Goal: Information Seeking & Learning: Understand process/instructions

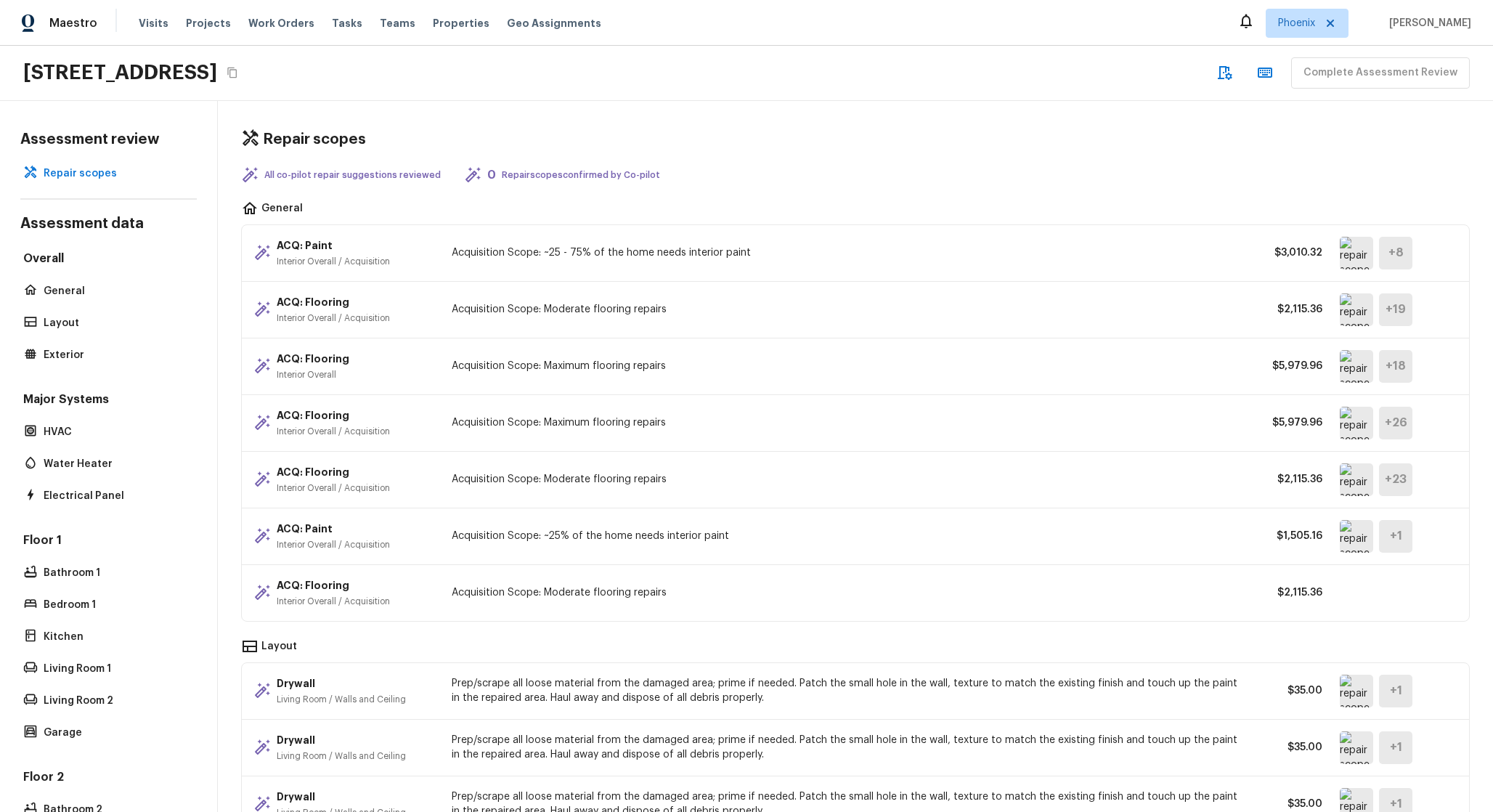
click at [1350, 427] on img at bounding box center [1356, 423] width 33 height 32
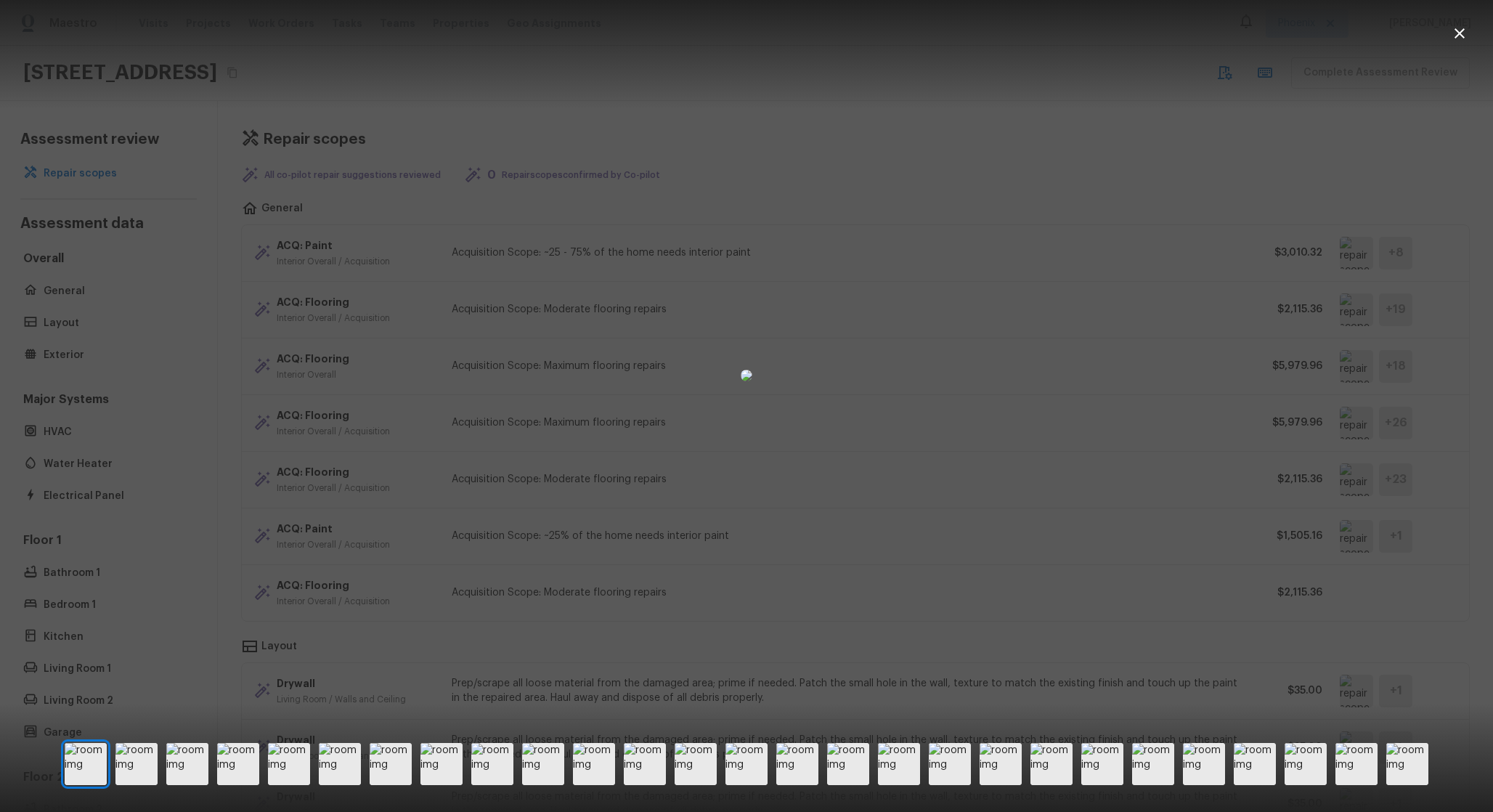
click at [1343, 457] on div at bounding box center [746, 375] width 1493 height 704
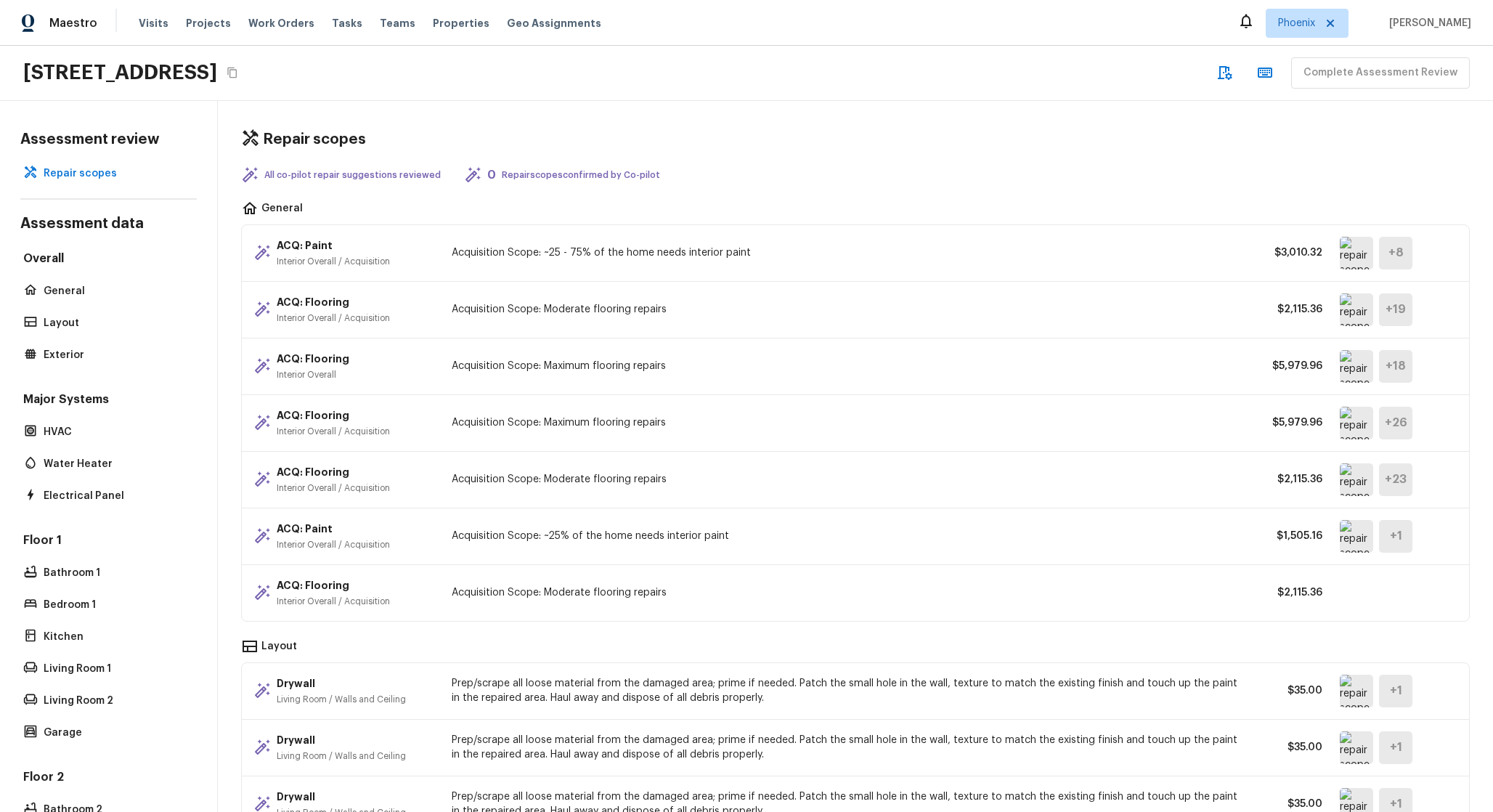
click at [1354, 468] on img at bounding box center [1356, 479] width 33 height 32
drag, startPoint x: 829, startPoint y: 466, endPoint x: 815, endPoint y: 295, distance: 171.6
click at [816, 297] on div "ACQ: Paint Interior Overall / Acquisition Acquisition Scope: ~25 - 75% of the h…" at bounding box center [856, 423] width 1229 height 397
click at [788, 365] on p "Acquisition Scope: Maximum flooring repairs" at bounding box center [845, 366] width 788 height 15
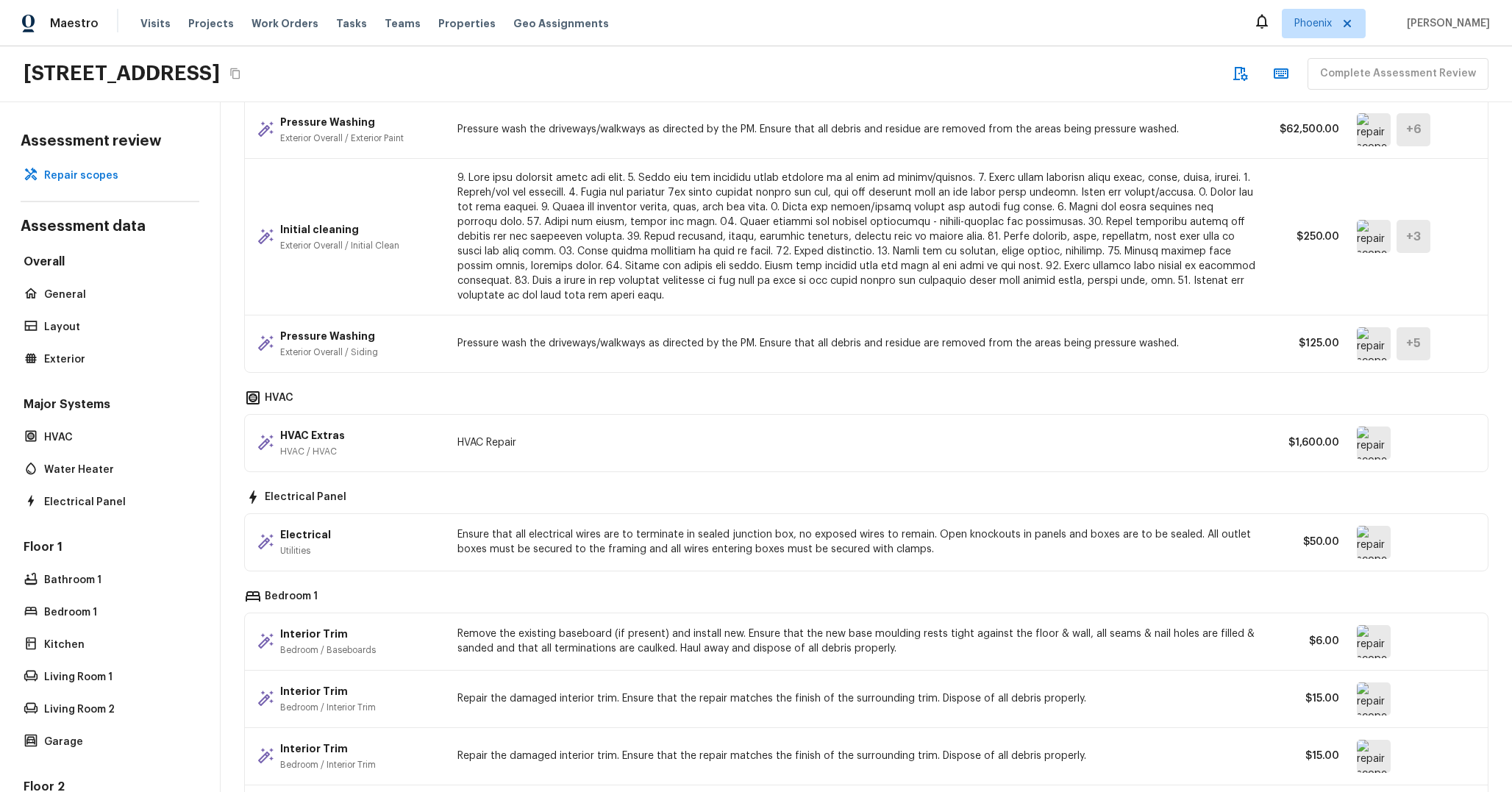
scroll to position [422, 0]
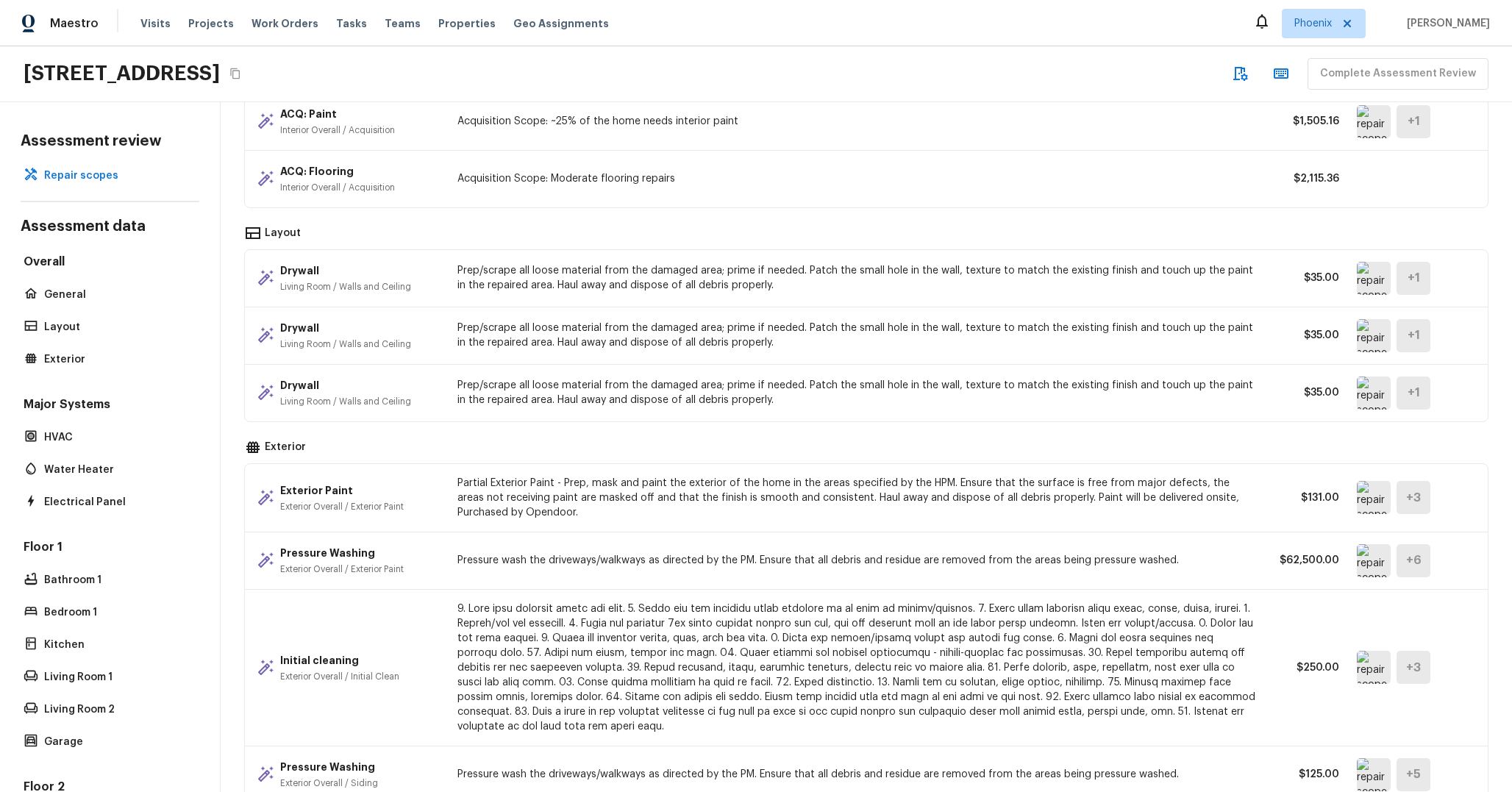
click at [600, 524] on div "Exterior Paint Exterior Overall / Exterior Paint Partial Exterior Paint - Prep,…" at bounding box center [866, 498] width 1243 height 68
click at [503, 523] on div "Exterior Paint Exterior Overall / Exterior Paint Partial Exterior Paint - Prep,…" at bounding box center [866, 498] width 1243 height 68
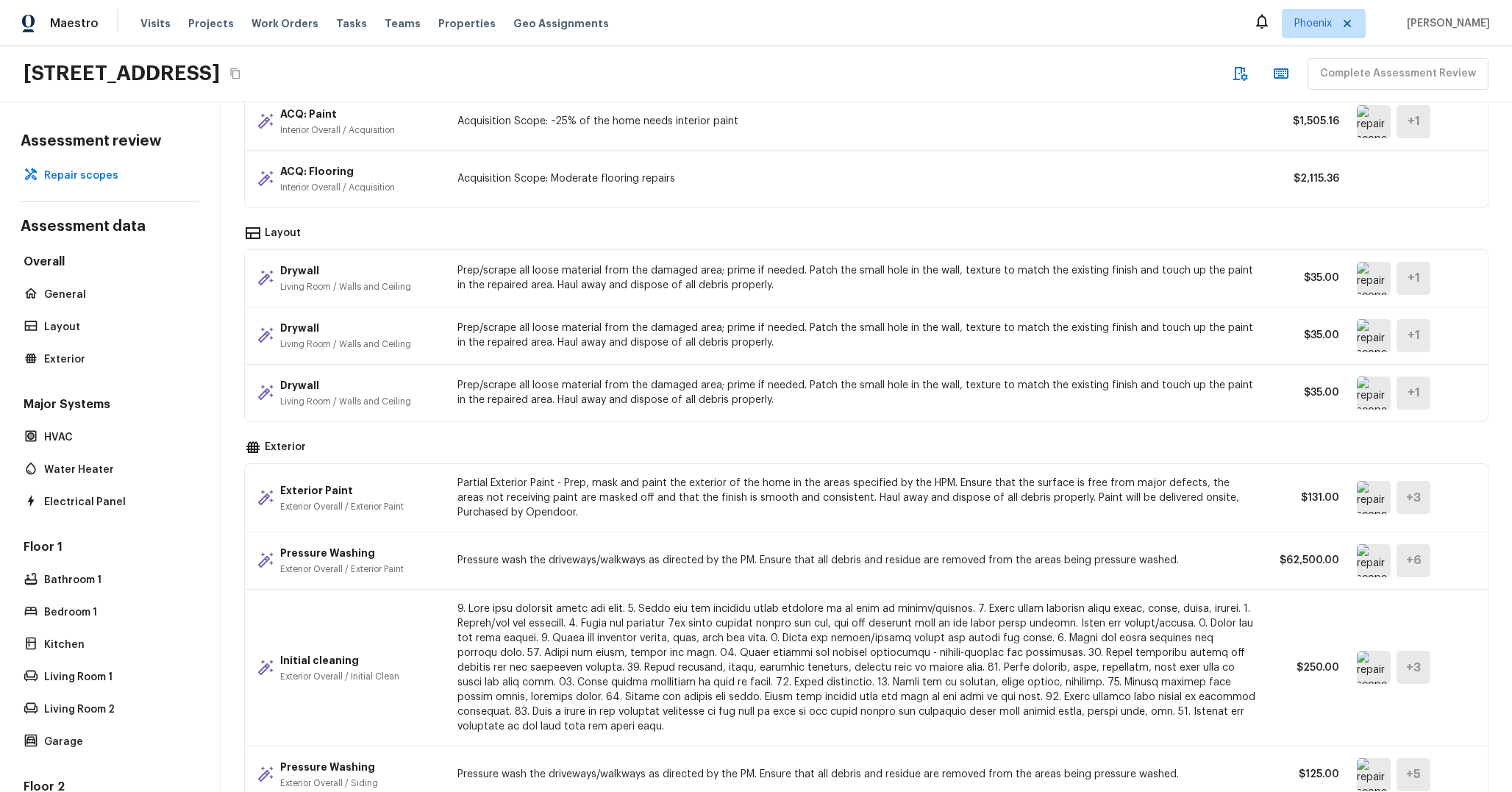
click at [503, 523] on div "Exterior Paint Exterior Overall / Exterior Paint Partial Exterior Paint - Prep,…" at bounding box center [866, 498] width 1243 height 68
click at [663, 559] on p "Pressure wash the driveways/walkways as directed by the PM. Ensure that all deb…" at bounding box center [856, 560] width 798 height 15
click at [1366, 564] on img at bounding box center [1374, 560] width 34 height 33
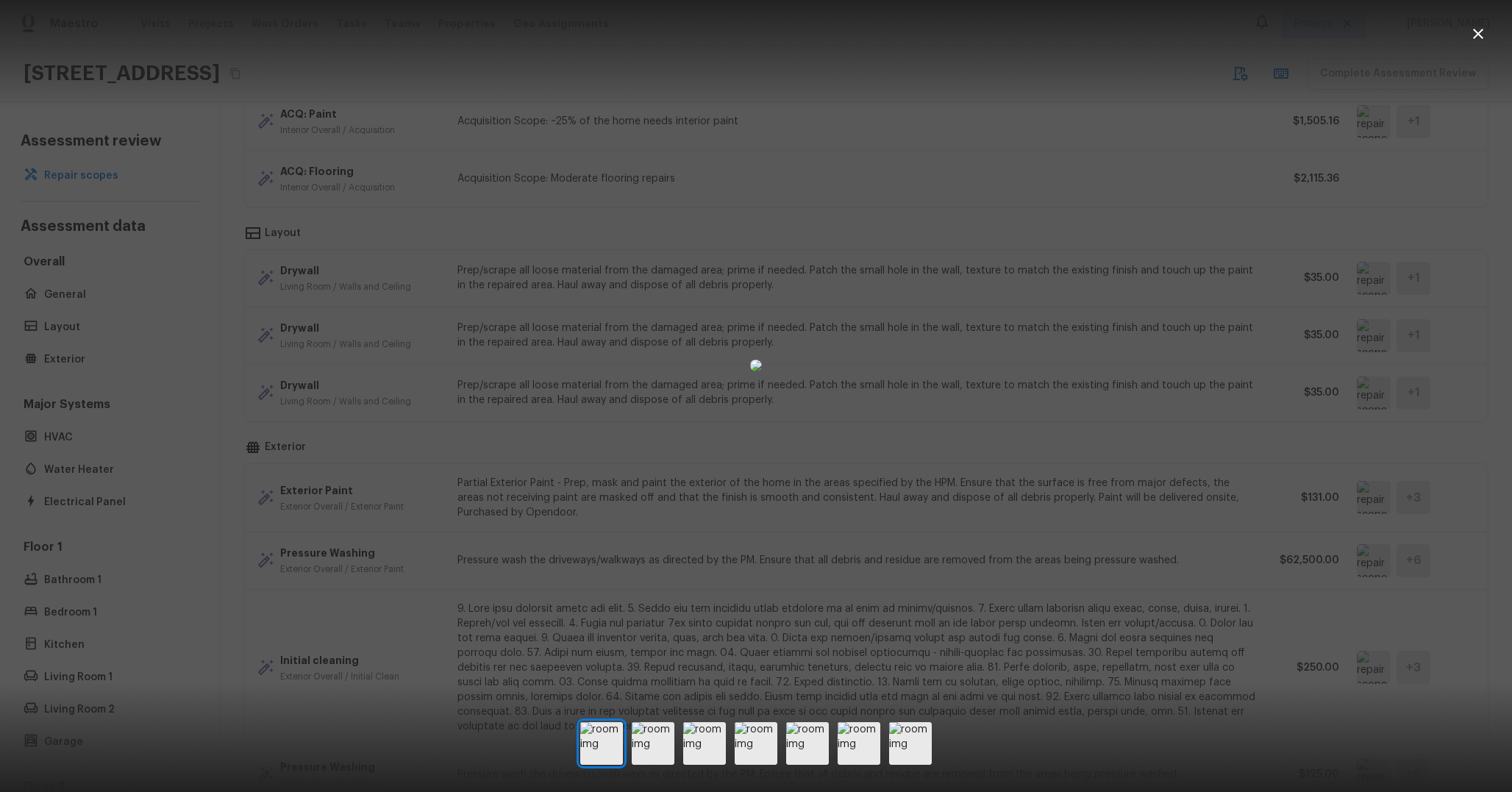
click at [1239, 520] on div at bounding box center [756, 365] width 1512 height 683
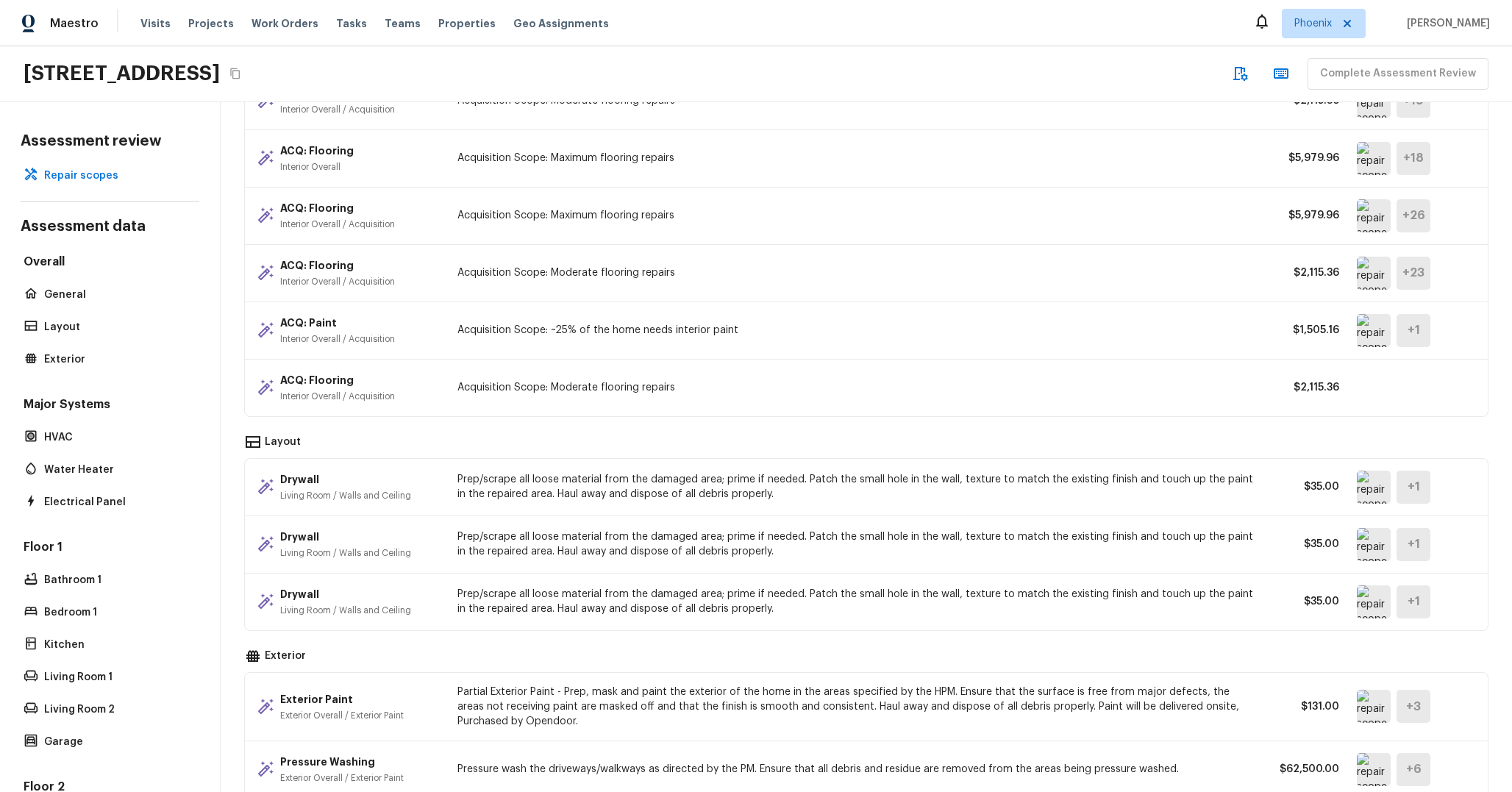
scroll to position [0, 0]
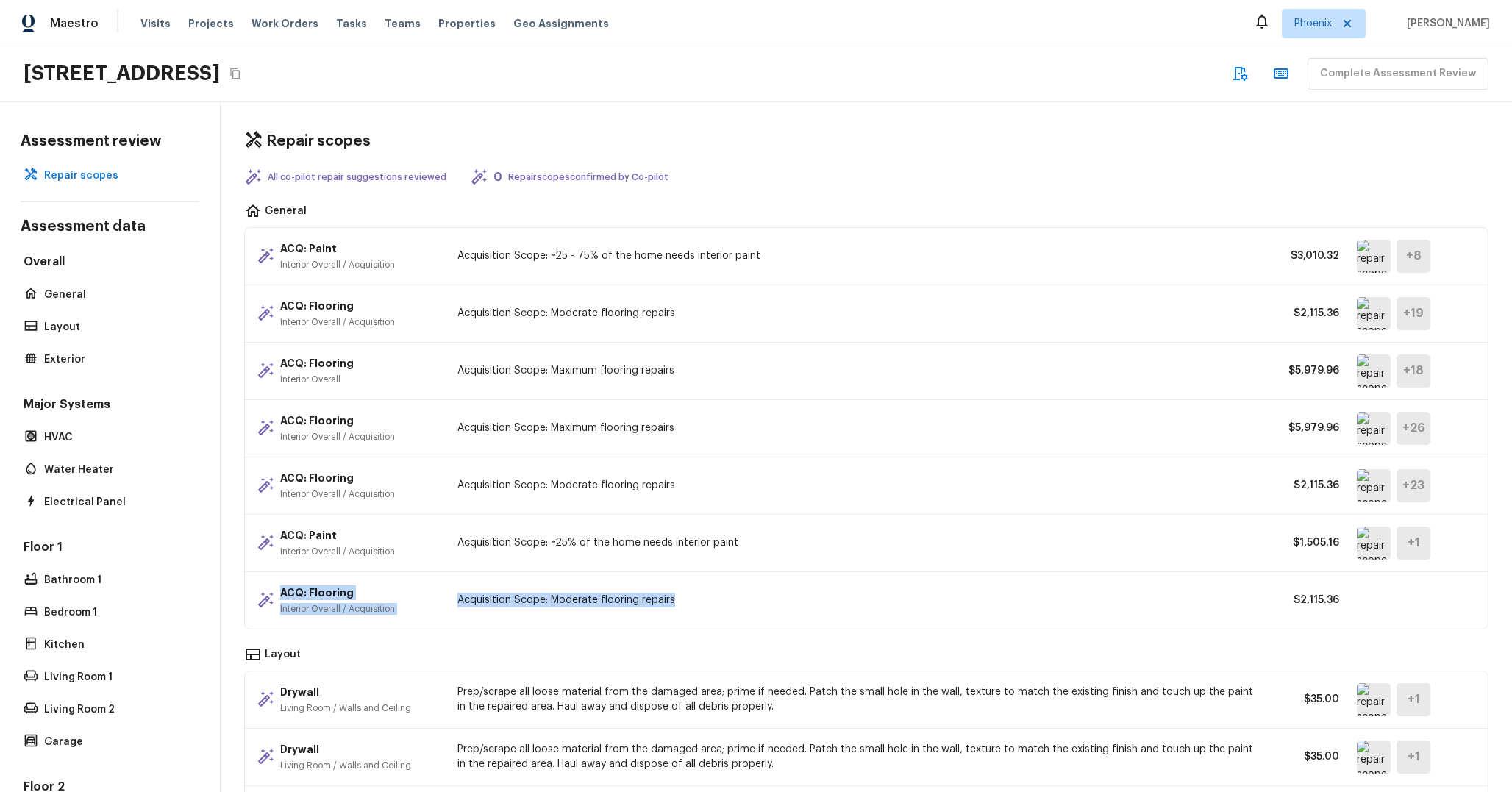
drag, startPoint x: 588, startPoint y: 318, endPoint x: 573, endPoint y: 610, distance: 292.4
click at [573, 610] on div "ACQ: Paint Interior Overall / Acquisition Acquisition Scope: ~25 - 75% of the h…" at bounding box center [867, 428] width 1244 height 402
click at [573, 610] on div "ACQ: Flooring Interior Overall / Acquisition Acquisition Scope: Moderate floori…" at bounding box center [866, 601] width 1243 height 57
drag, startPoint x: 573, startPoint y: 610, endPoint x: 542, endPoint y: 209, distance: 402.2
click at [542, 206] on div "General ACQ: Paint Interior Overall / Acquisition Acquisition Scope: ~25 - 75% …" at bounding box center [867, 416] width 1244 height 426
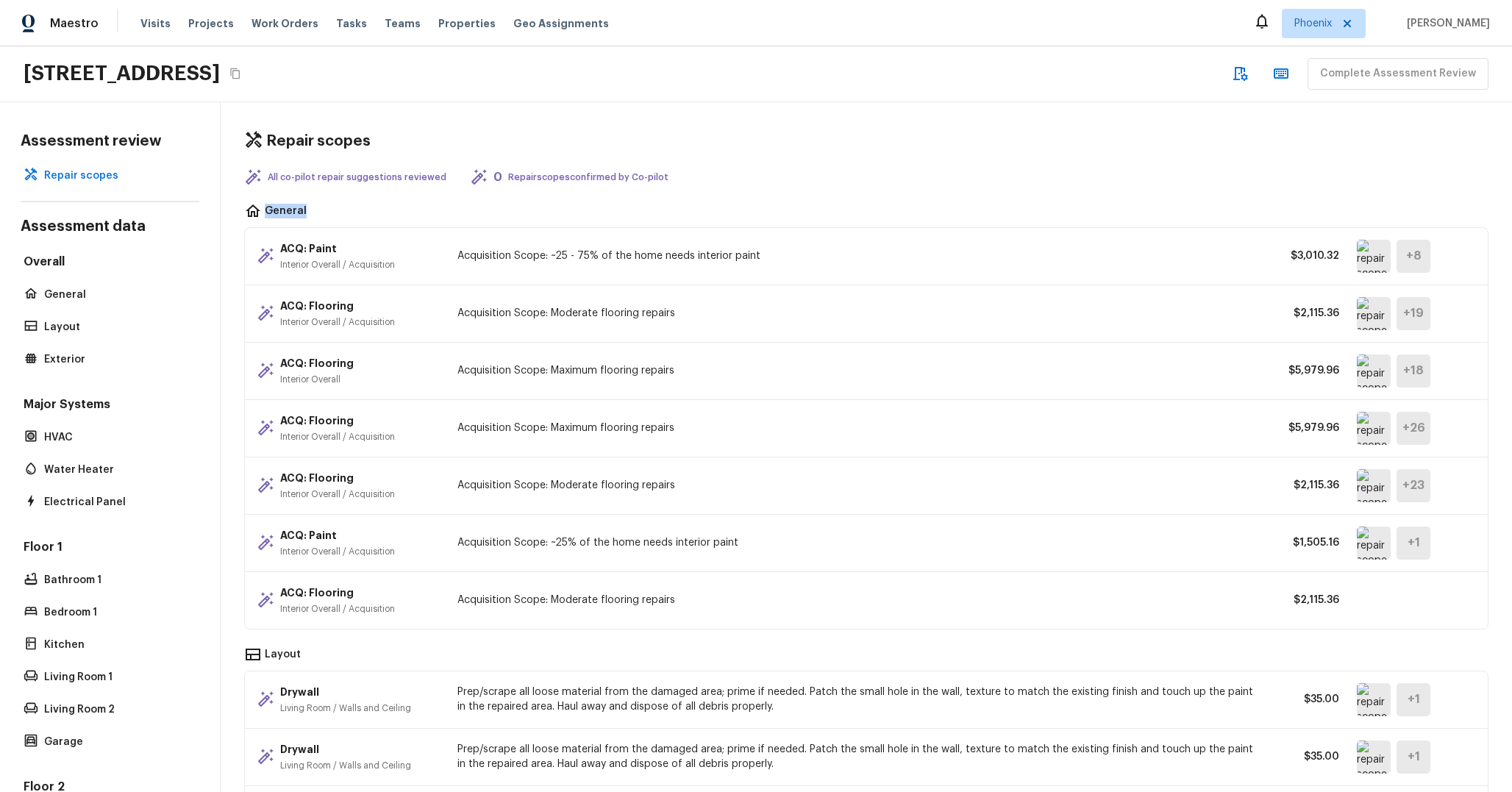
click at [592, 349] on div "ACQ: Flooring Interior Overall Acquisition Scope: Maximum flooring repairs $5,9…" at bounding box center [866, 371] width 1243 height 58
drag, startPoint x: 592, startPoint y: 348, endPoint x: 654, endPoint y: 550, distance: 211.3
click at [654, 550] on div "ACQ: Paint Interior Overall / Acquisition Acquisition Scope: ~25 - 75% of the h…" at bounding box center [867, 428] width 1244 height 402
click at [657, 585] on div "ACQ: Flooring Interior Overall / Acquisition Acquisition Scope: Moderate floori…" at bounding box center [866, 601] width 1243 height 57
drag, startPoint x: 601, startPoint y: 197, endPoint x: 693, endPoint y: 519, distance: 334.9
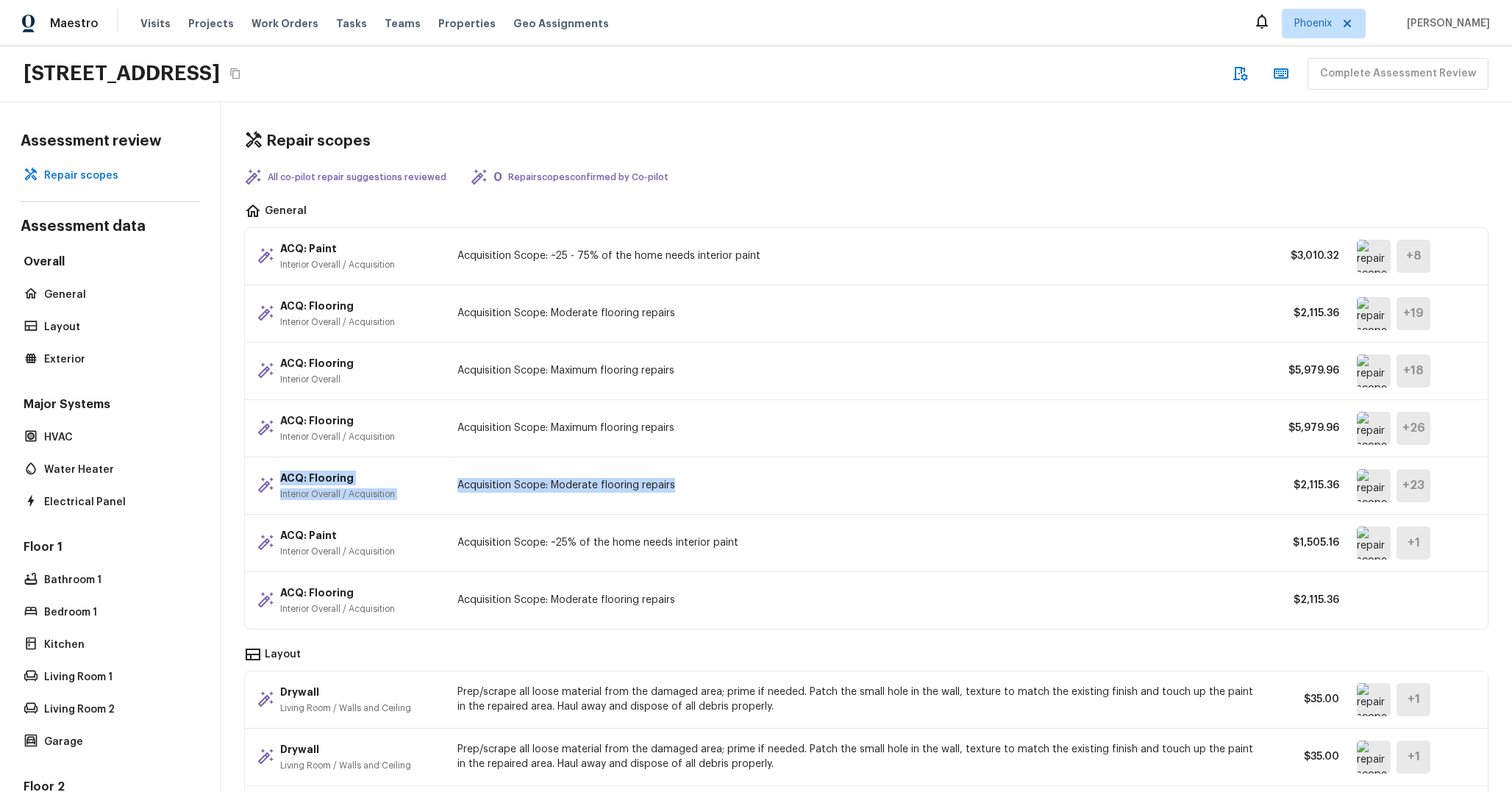
click at [693, 519] on div "Repair scopes All co-pilot repair suggestions reviewed 0 Repair scopes confirme…" at bounding box center [866, 446] width 1291 height 689
click at [704, 586] on div "ACQ: Flooring Interior Overall / Acquisition Acquisition Scope: Moderate floori…" at bounding box center [866, 601] width 1243 height 57
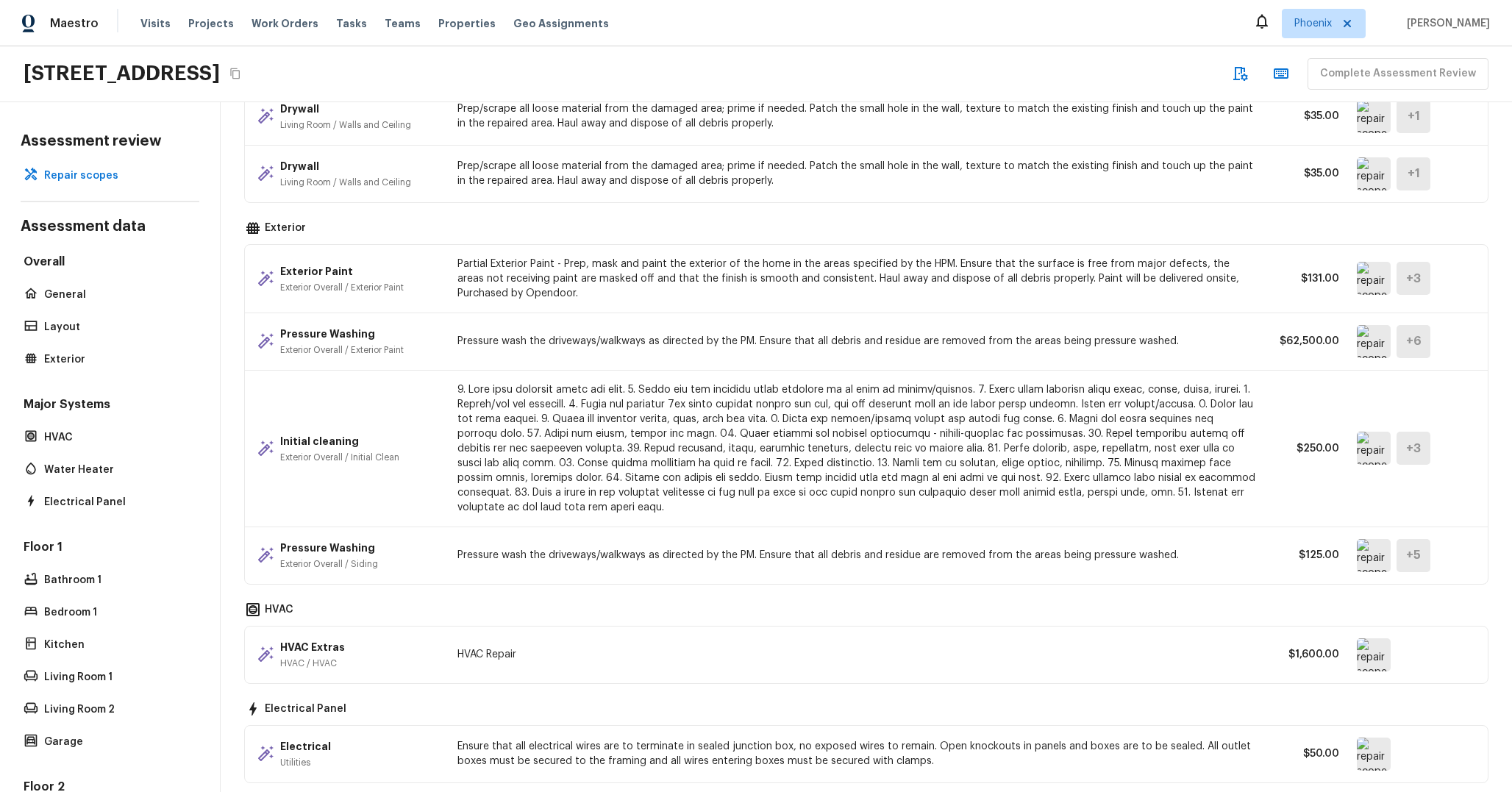
scroll to position [368, 0]
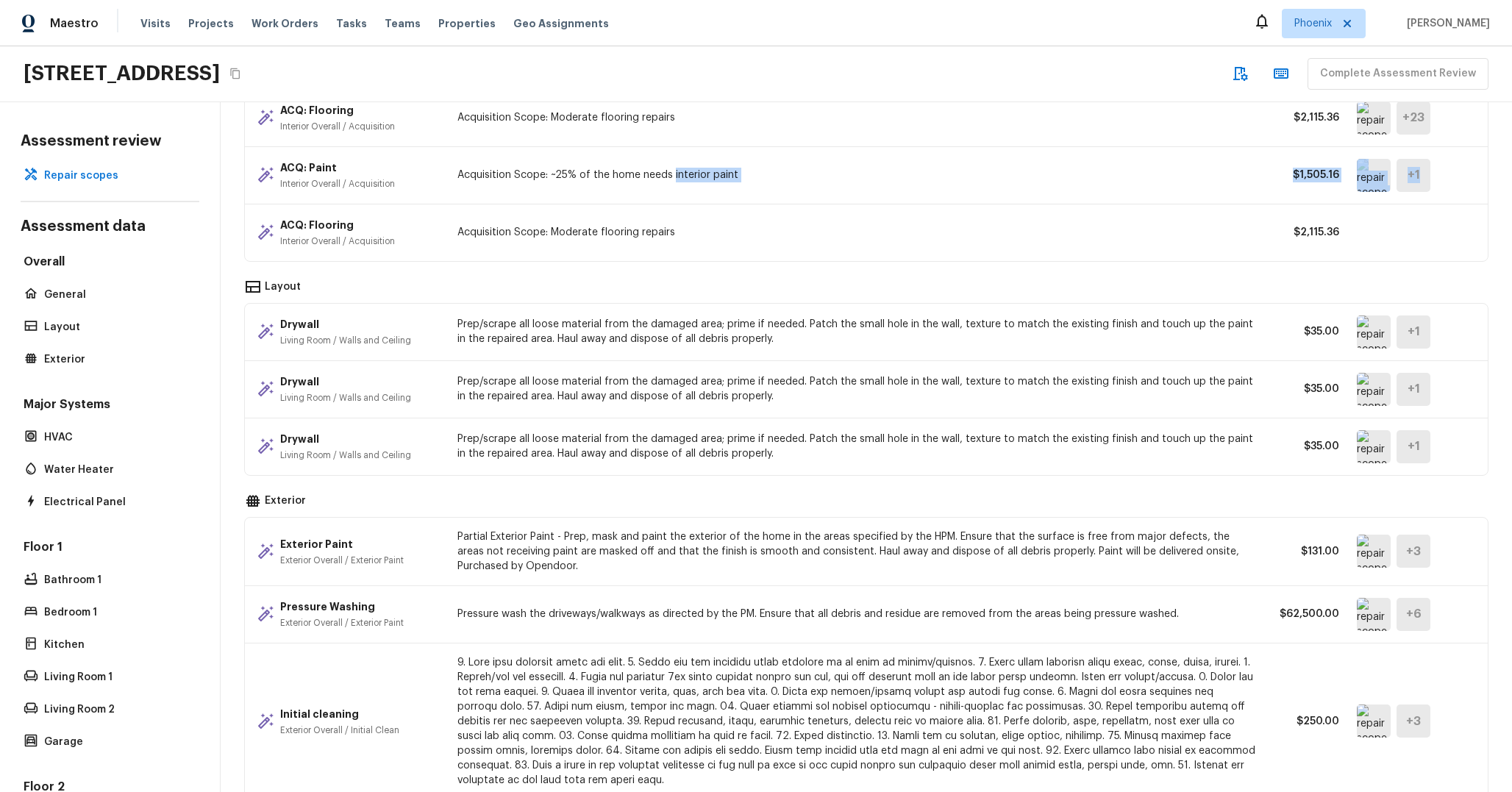
drag, startPoint x: 760, startPoint y: 460, endPoint x: 669, endPoint y: 158, distance: 315.4
click at [752, 333] on p "Prep/scrape all loose material from the damaged area; prime if needed. Patch th…" at bounding box center [856, 331] width 798 height 29
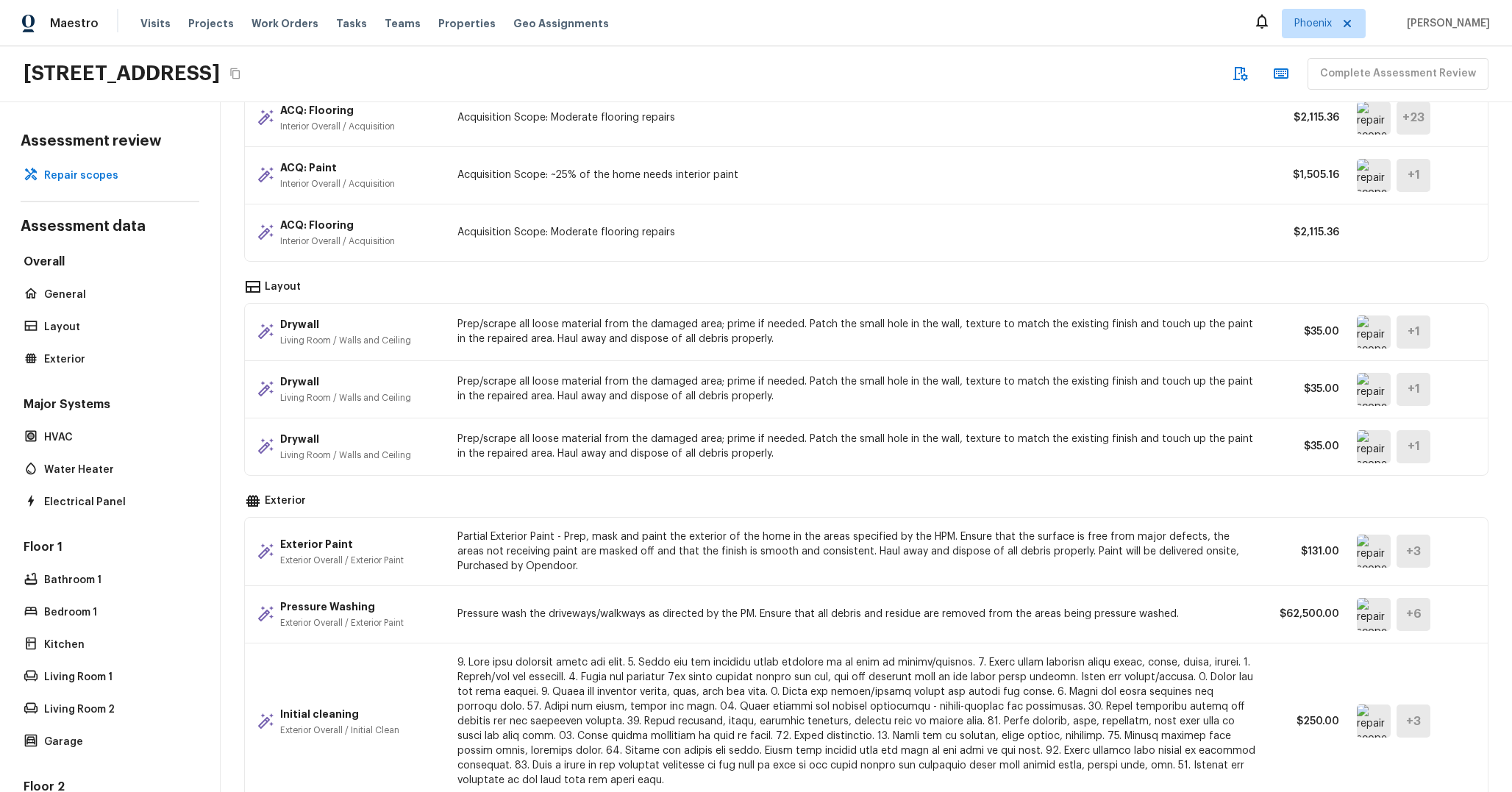
click at [752, 333] on p "Prep/scrape all loose material from the damaged area; prime if needed. Patch th…" at bounding box center [856, 331] width 798 height 29
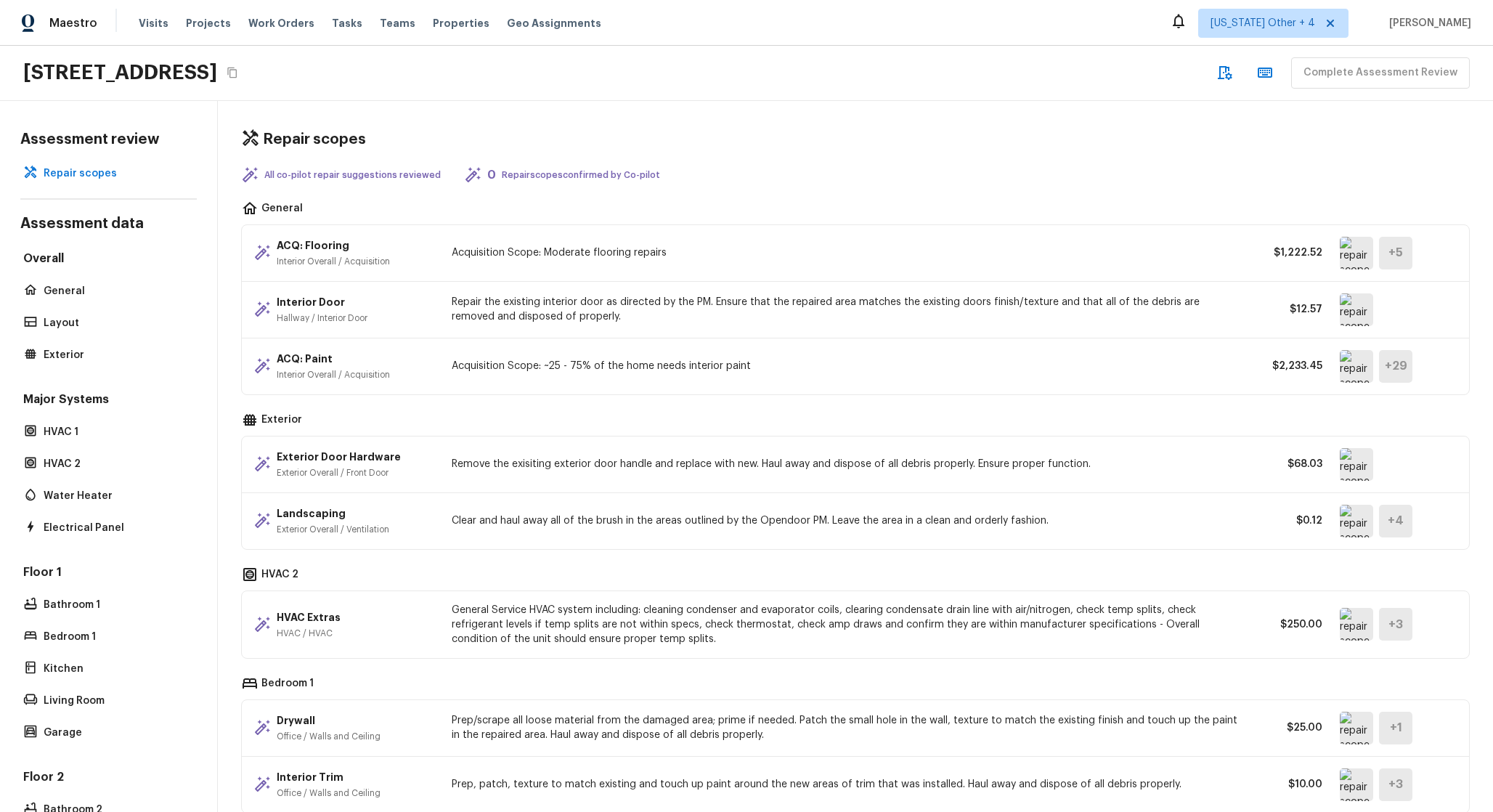
click at [1364, 312] on img at bounding box center [1356, 309] width 33 height 32
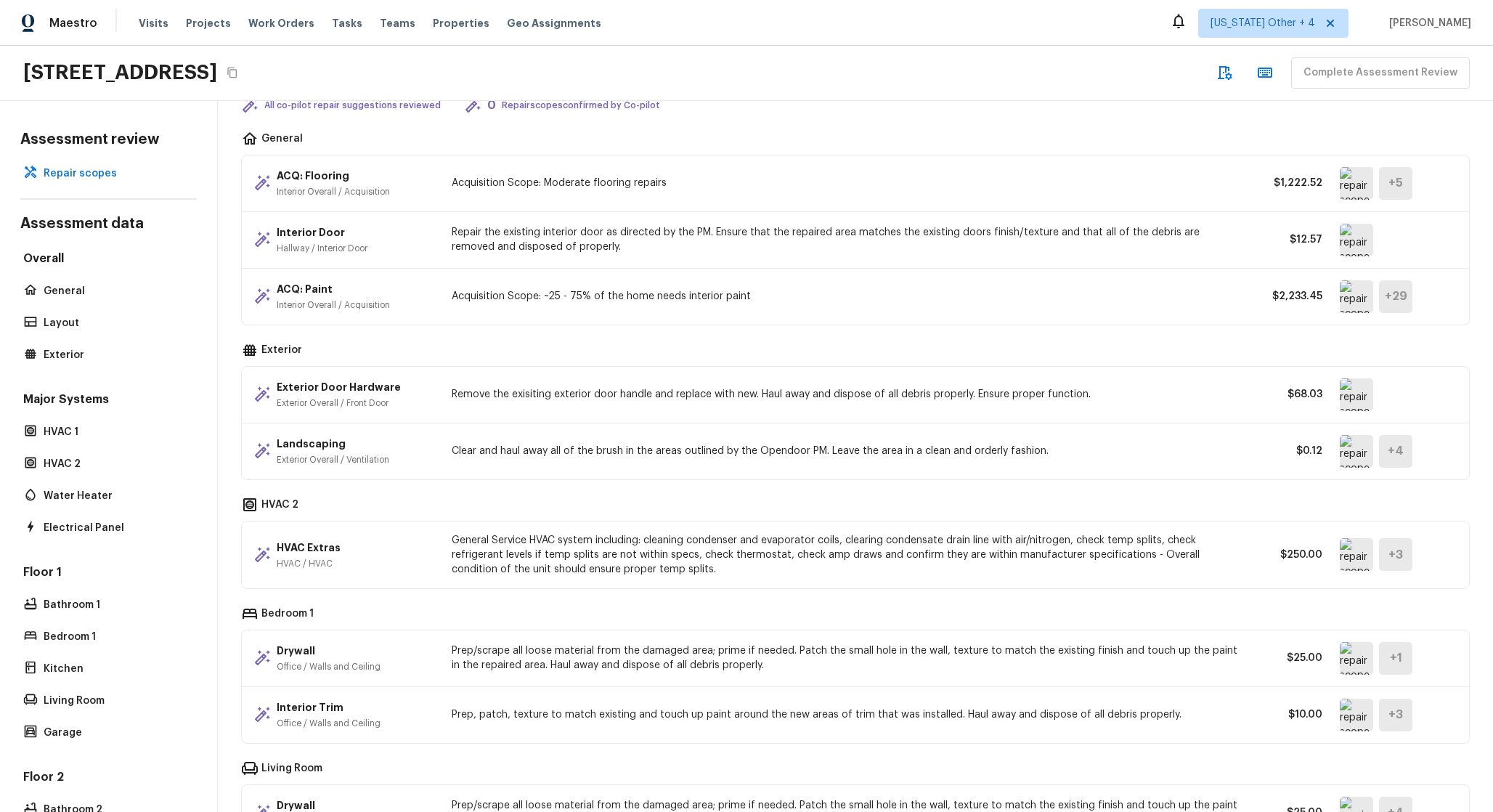
scroll to position [52, 0]
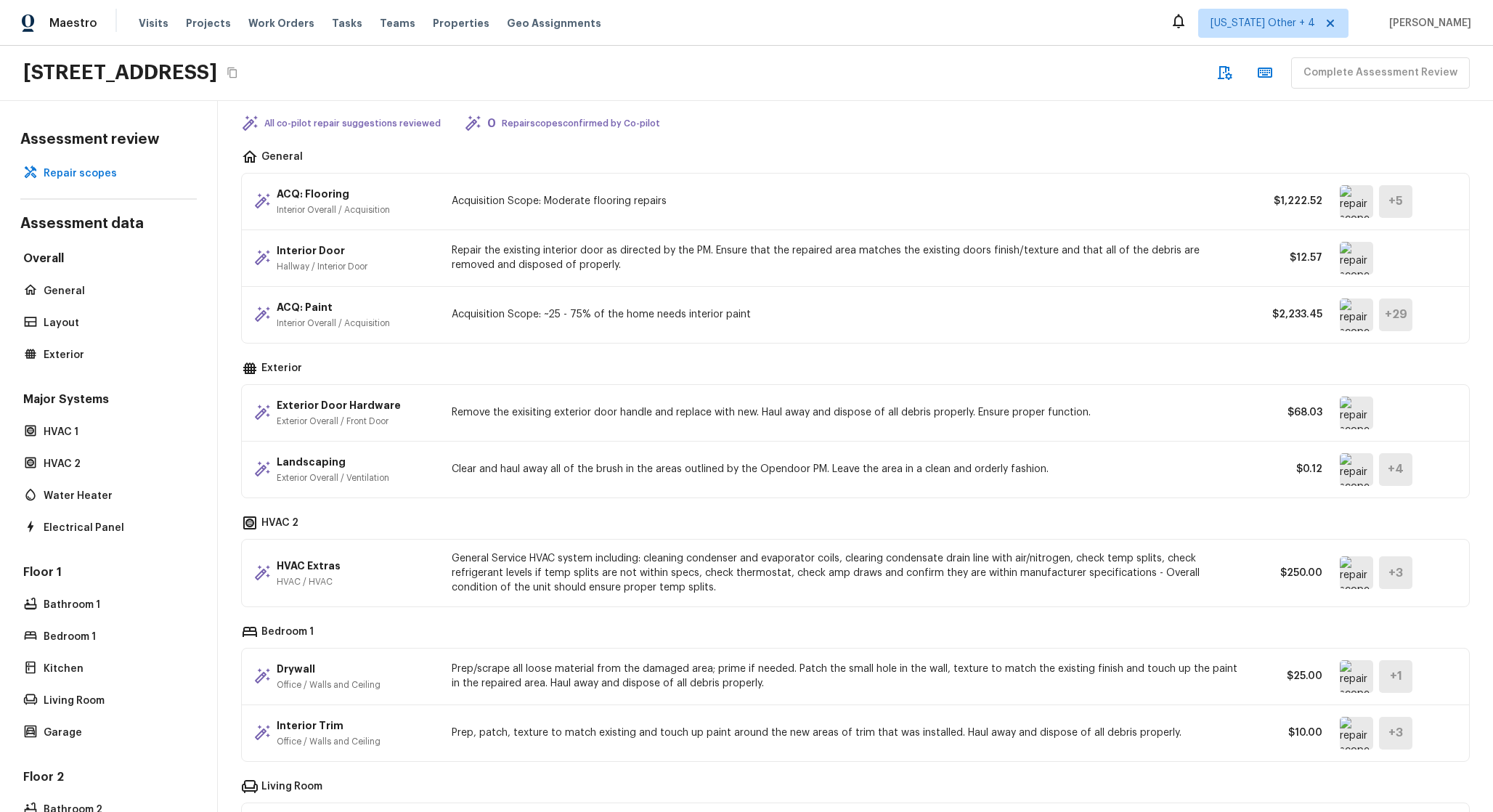
click at [1360, 478] on img at bounding box center [1356, 469] width 33 height 32
click at [1361, 465] on img at bounding box center [1356, 469] width 33 height 32
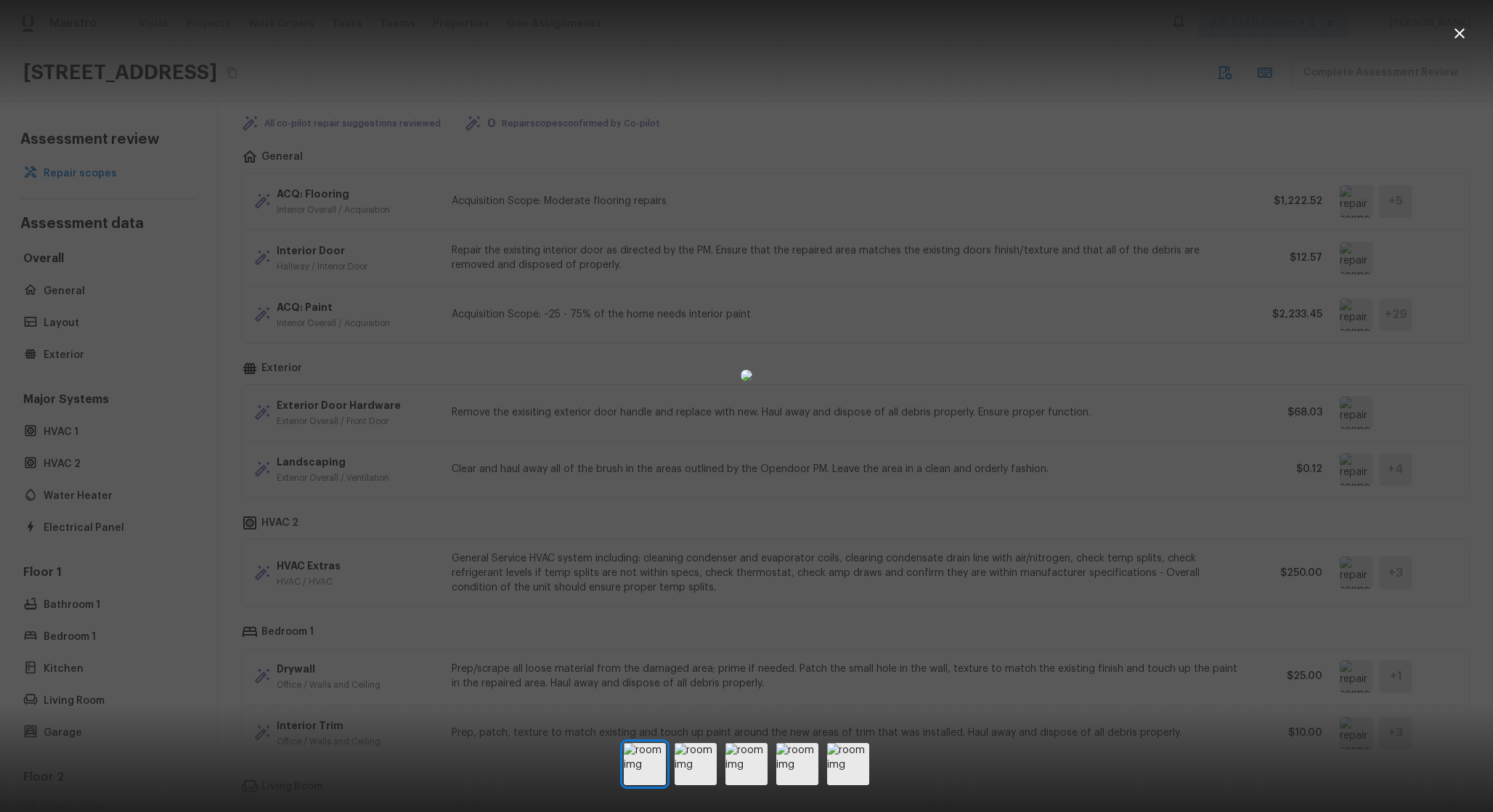
click at [1354, 472] on div at bounding box center [746, 375] width 1493 height 704
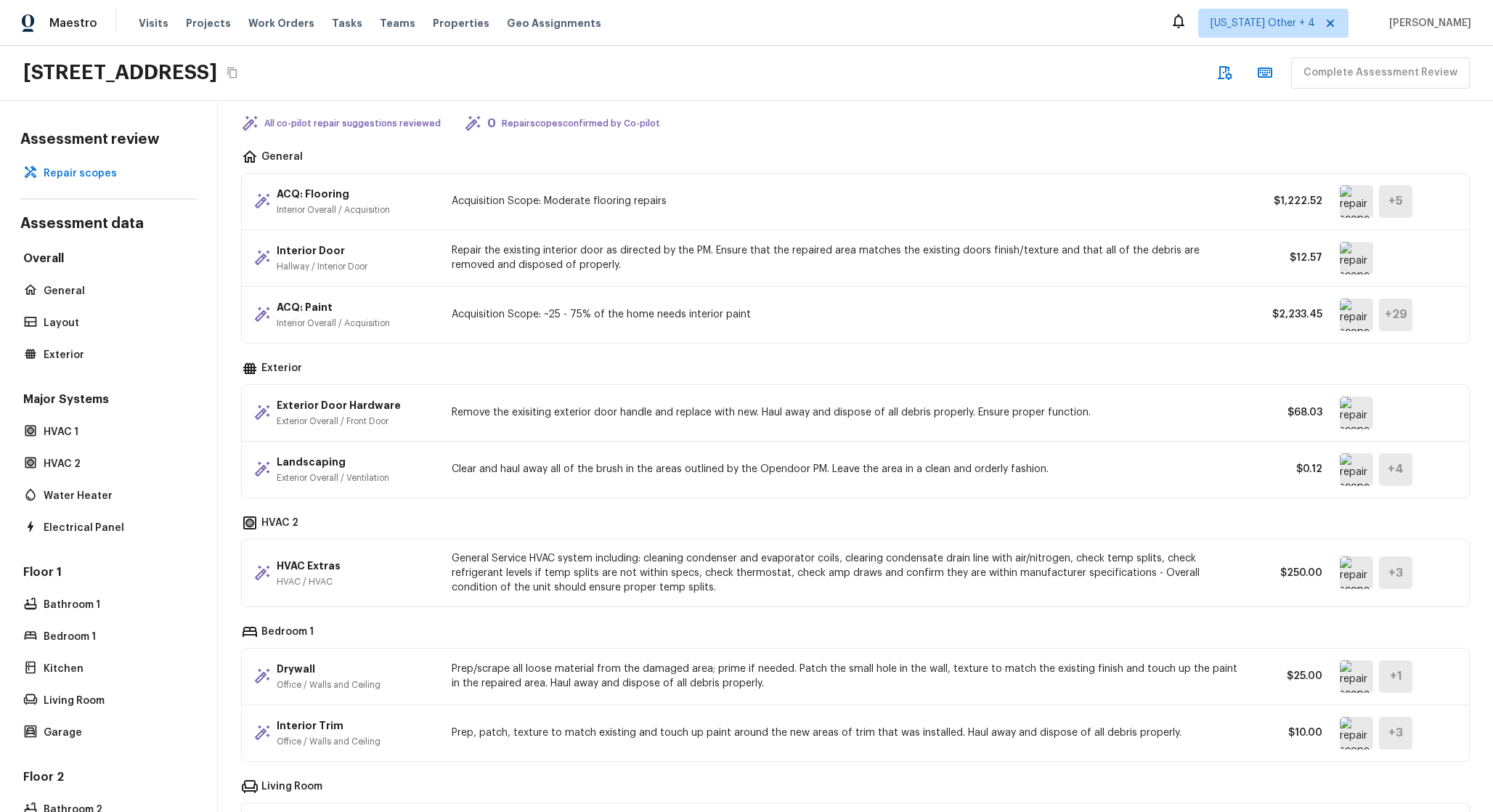
click at [970, 485] on div "Landscaping Exterior Overall / Ventilation Clear and haul away all of the brush…" at bounding box center [855, 470] width 1228 height 56
click at [1369, 482] on img at bounding box center [1356, 469] width 33 height 32
click at [123, 94] on div "4911 NE 109th St, Vancouver, WA 98686 Complete Assessment Review" at bounding box center [746, 73] width 1493 height 55
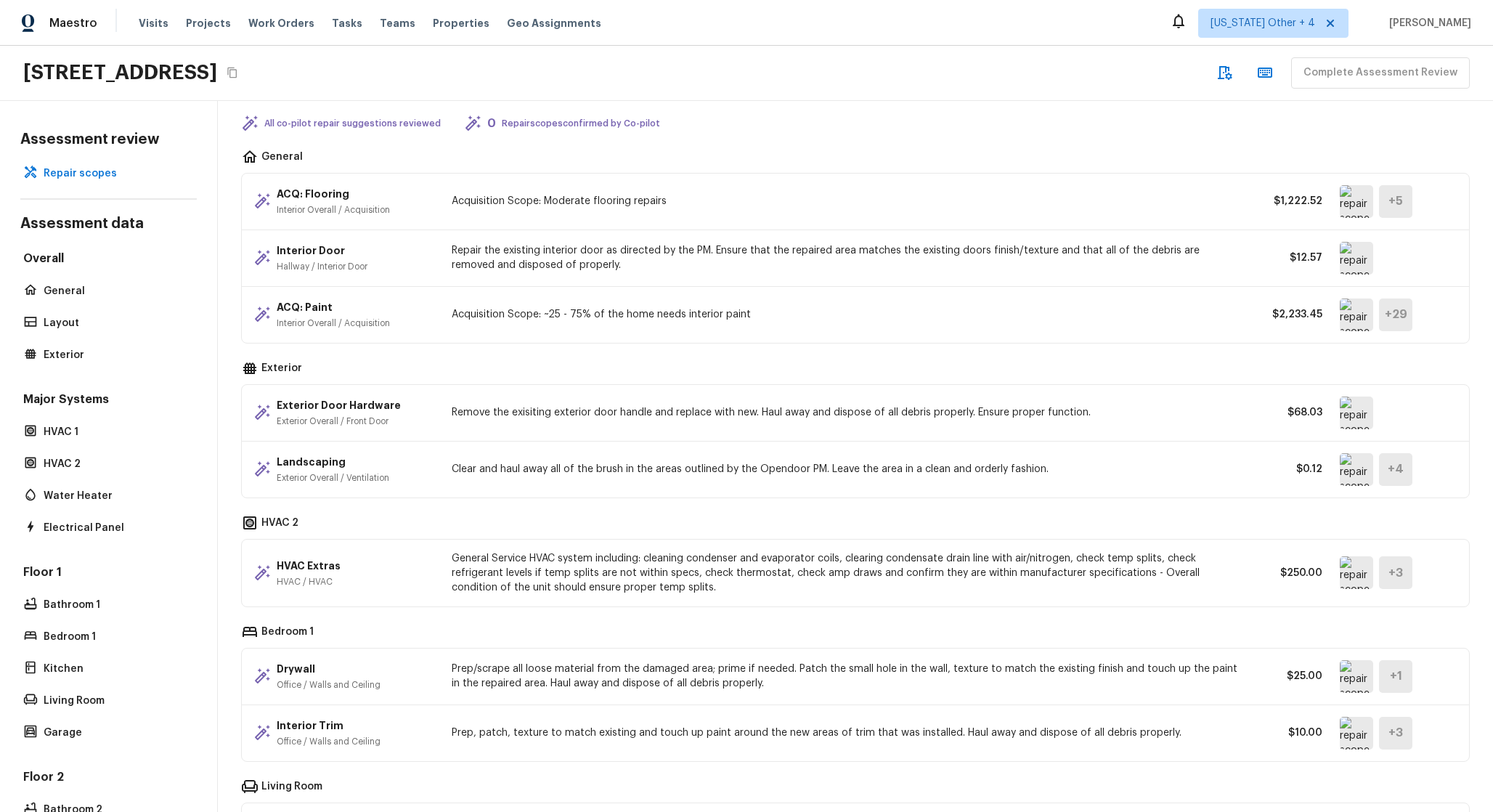
click at [217, 77] on h2 "[STREET_ADDRESS]" at bounding box center [121, 73] width 194 height 26
click at [238, 72] on icon "Copy Address" at bounding box center [232, 72] width 11 height 11
click at [1347, 423] on img at bounding box center [1356, 412] width 33 height 32
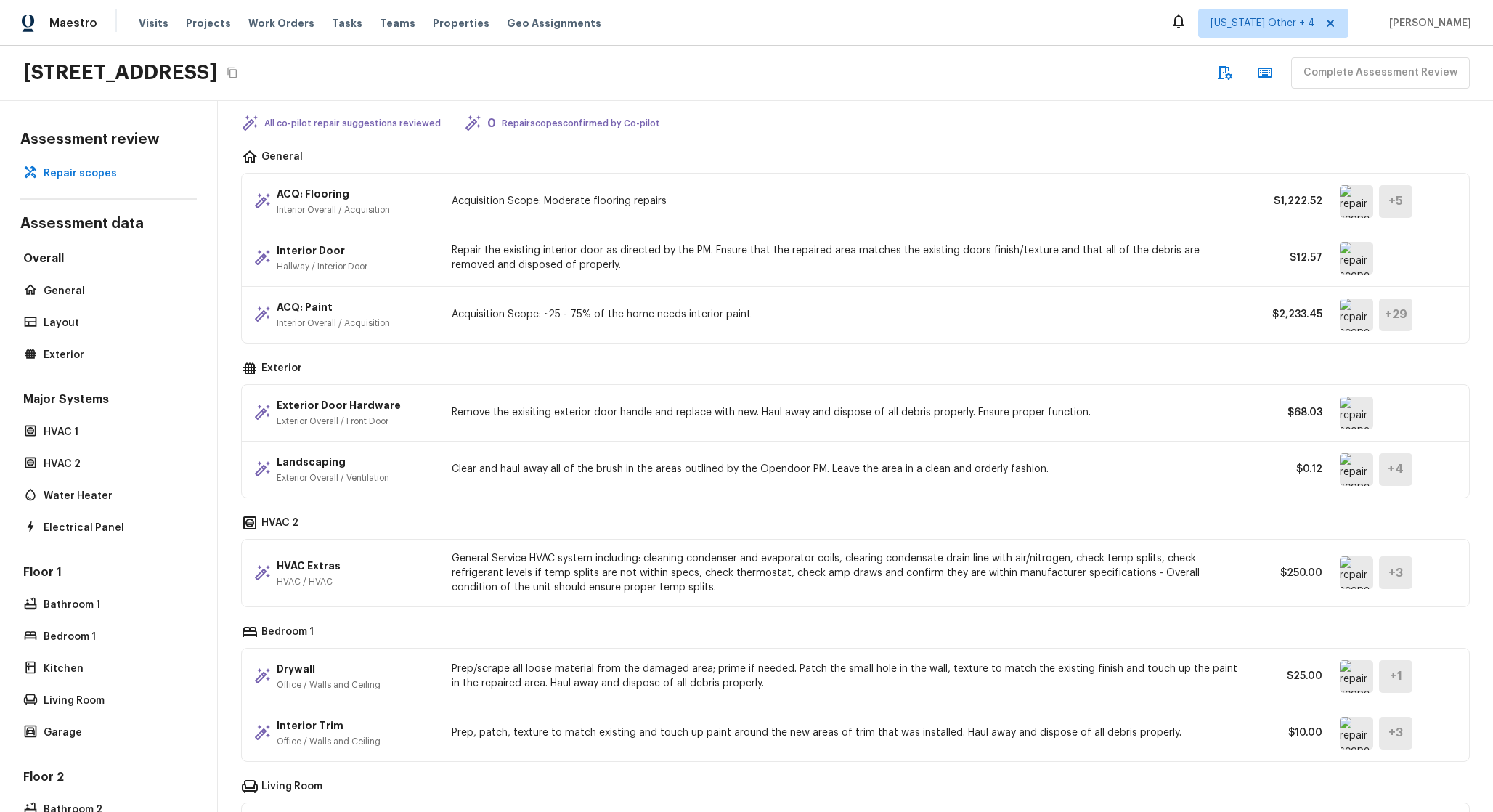
click at [1352, 451] on div "Landscaping Exterior Overall / Ventilation Clear and haul away all of the brush…" at bounding box center [855, 470] width 1228 height 56
click at [1352, 466] on img at bounding box center [1356, 469] width 33 height 32
click at [720, 485] on div "Landscaping Exterior Overall / Ventilation Clear and haul away all of the brush…" at bounding box center [855, 470] width 1228 height 56
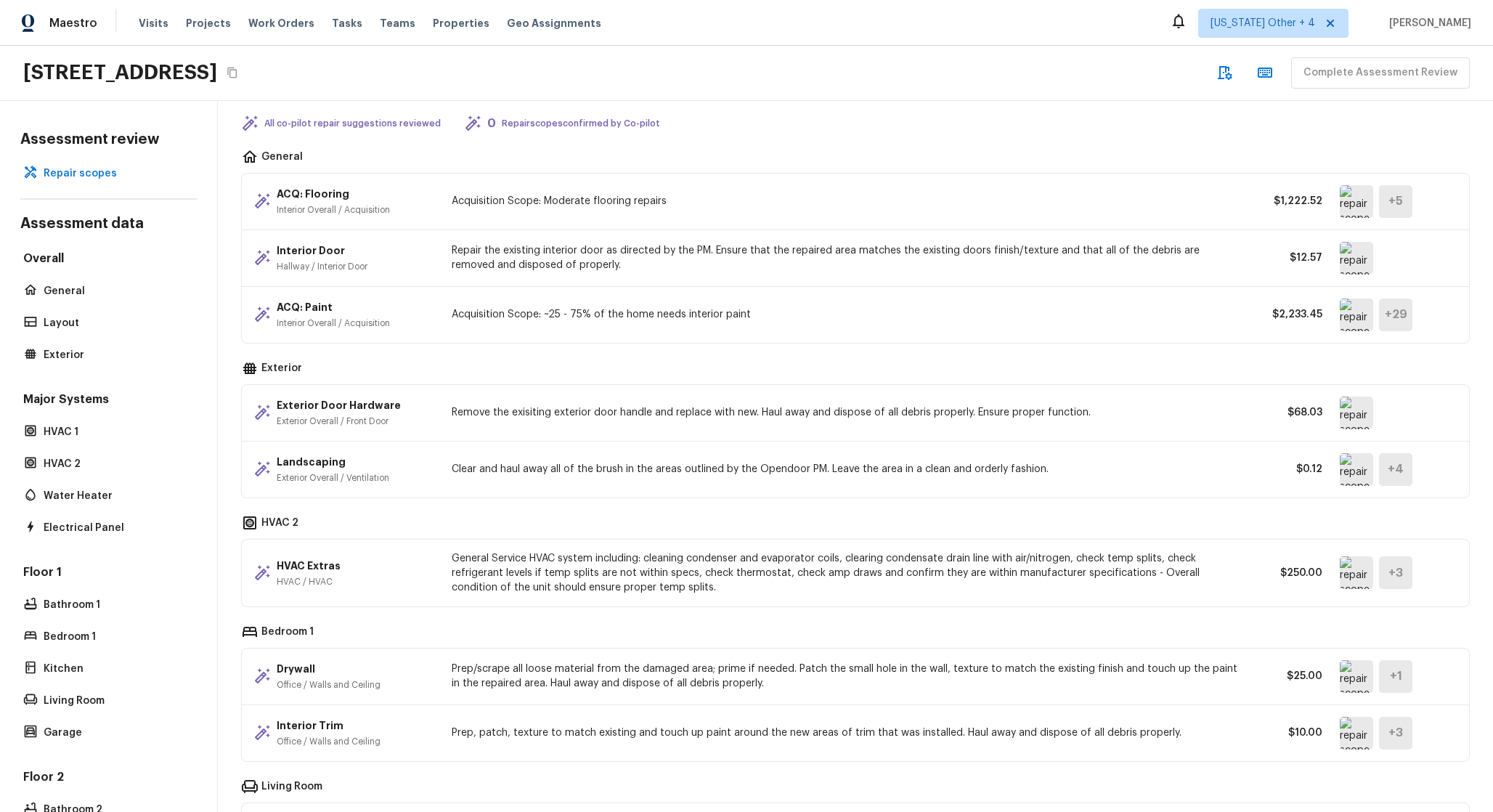
click at [1370, 472] on img at bounding box center [1356, 469] width 33 height 32
click at [1399, 462] on h5 "+ 4" at bounding box center [1396, 469] width 16 height 16
click at [1356, 477] on img at bounding box center [1356, 469] width 33 height 32
click at [1369, 271] on img at bounding box center [1356, 257] width 33 height 32
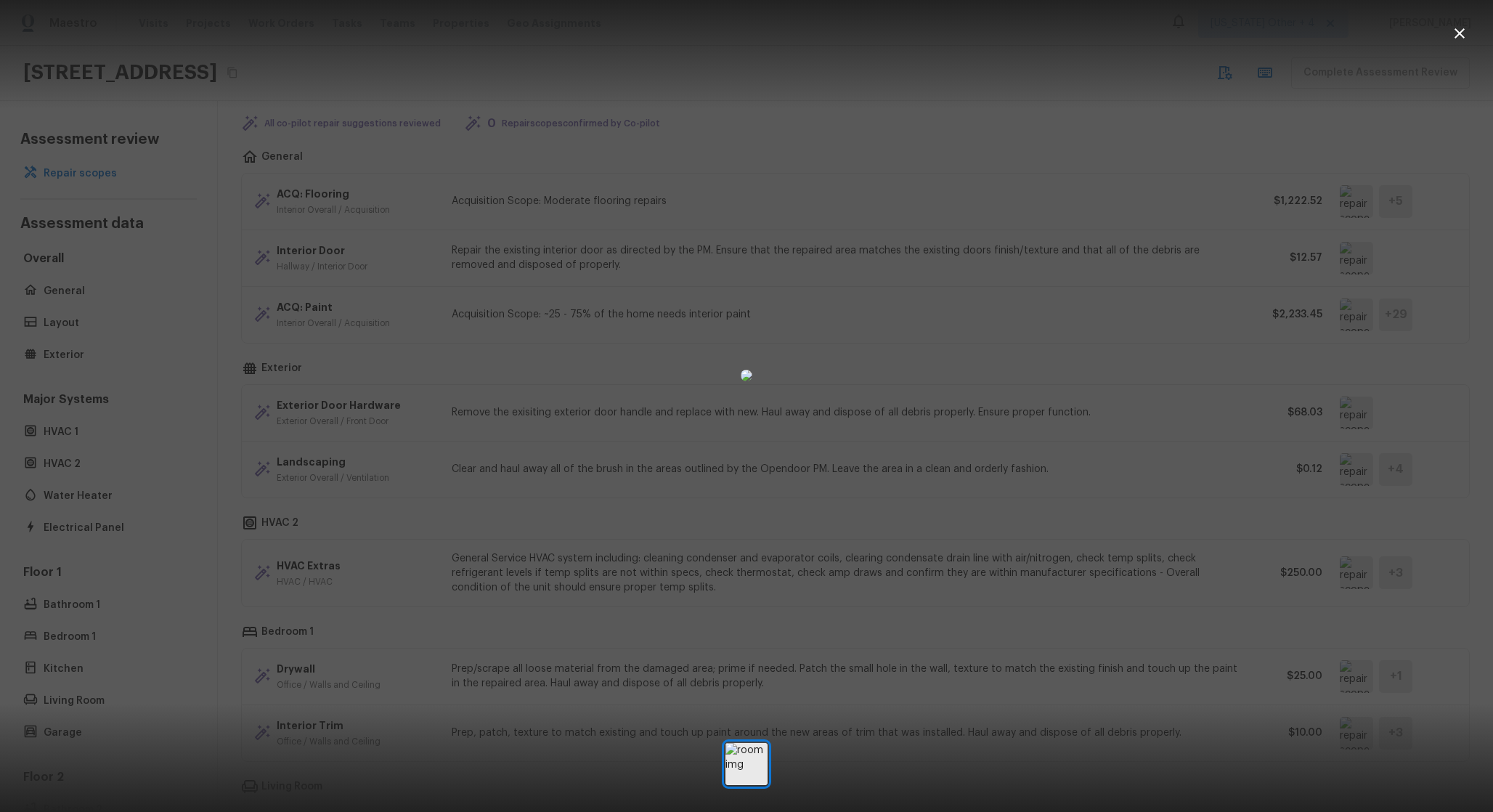
click at [1209, 331] on div at bounding box center [746, 375] width 1493 height 704
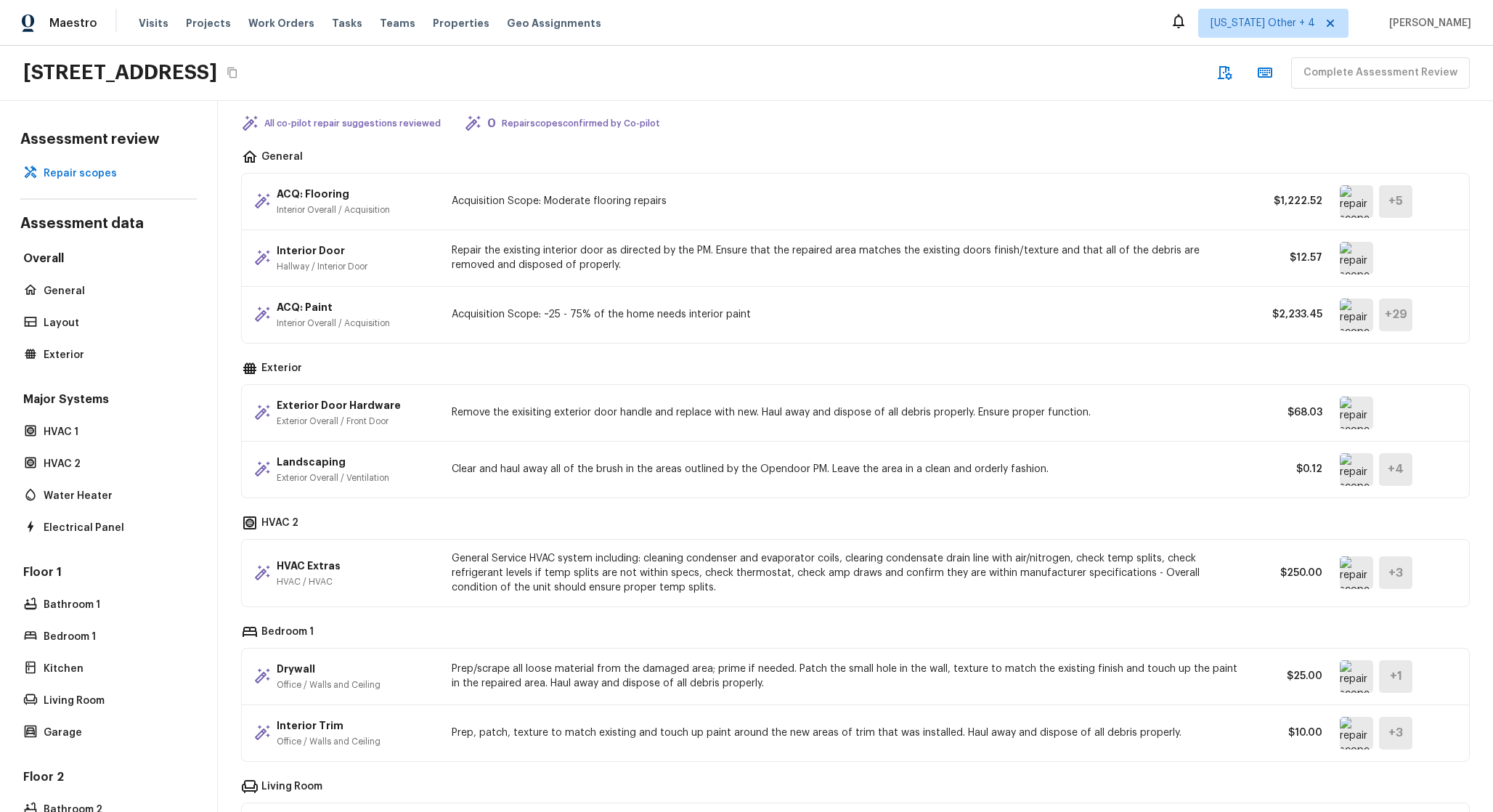
click at [1357, 681] on img at bounding box center [1356, 676] width 33 height 32
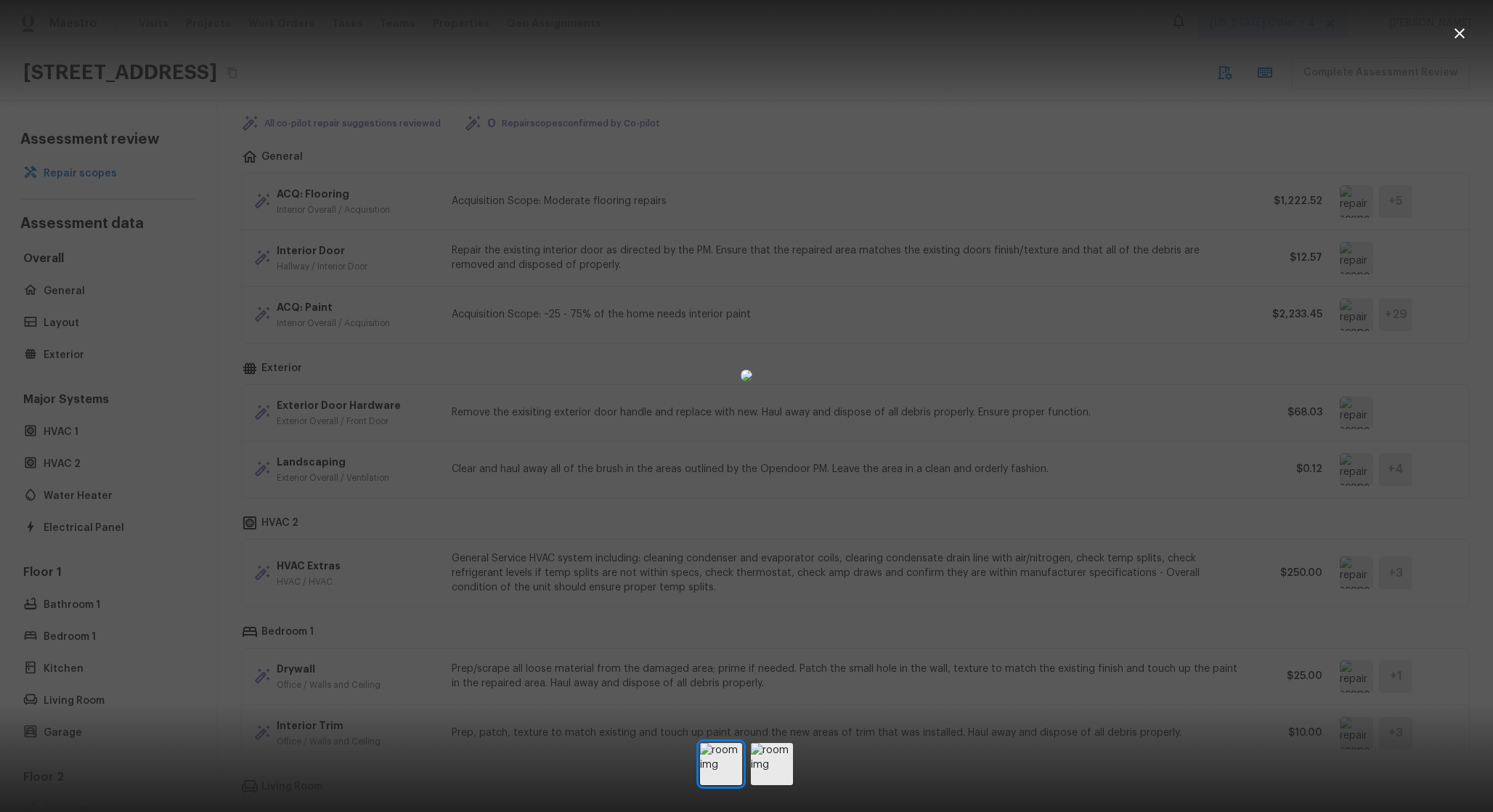
click at [1357, 681] on div at bounding box center [746, 375] width 1493 height 704
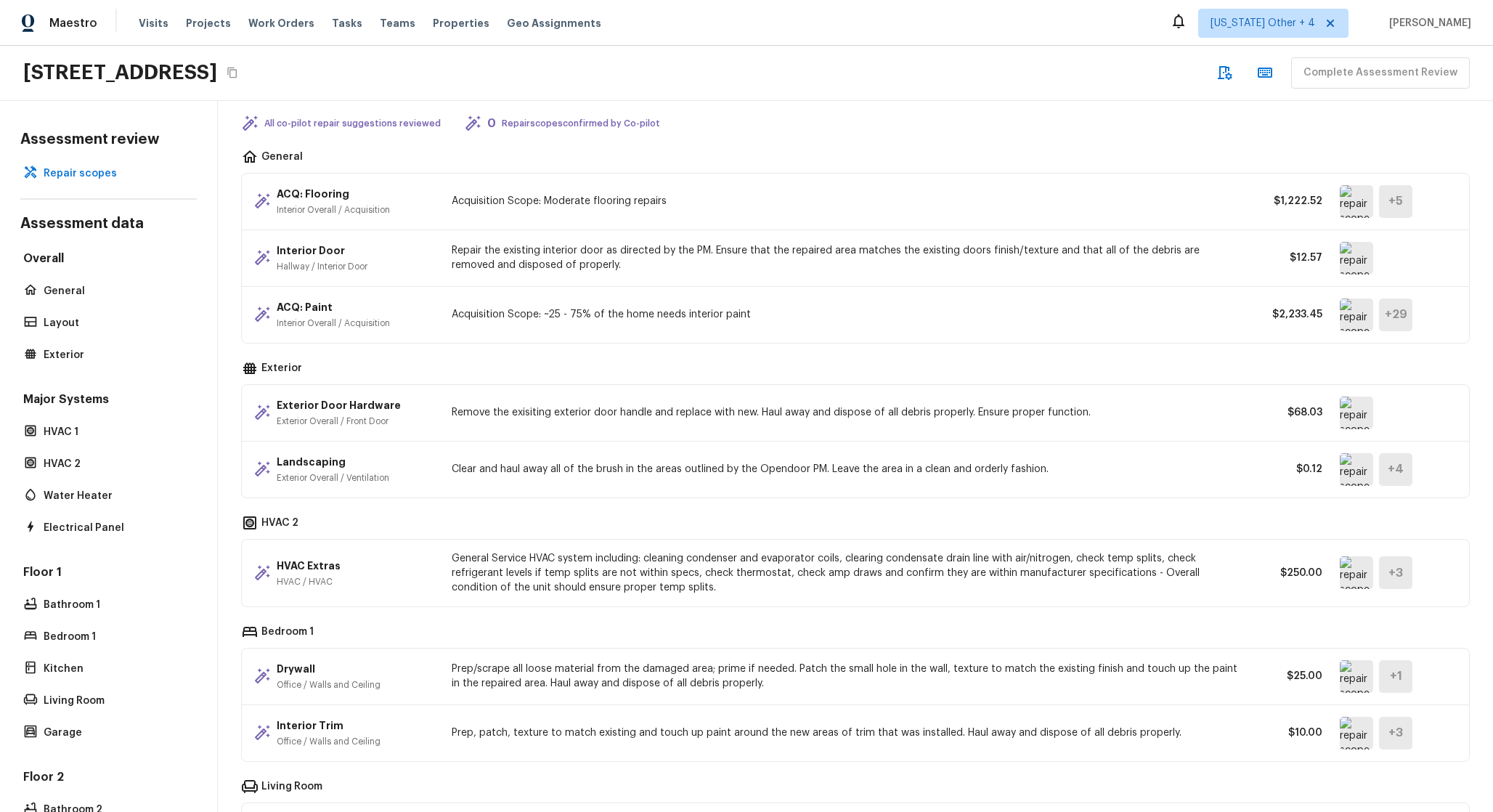
click at [1363, 680] on img at bounding box center [1356, 676] width 33 height 32
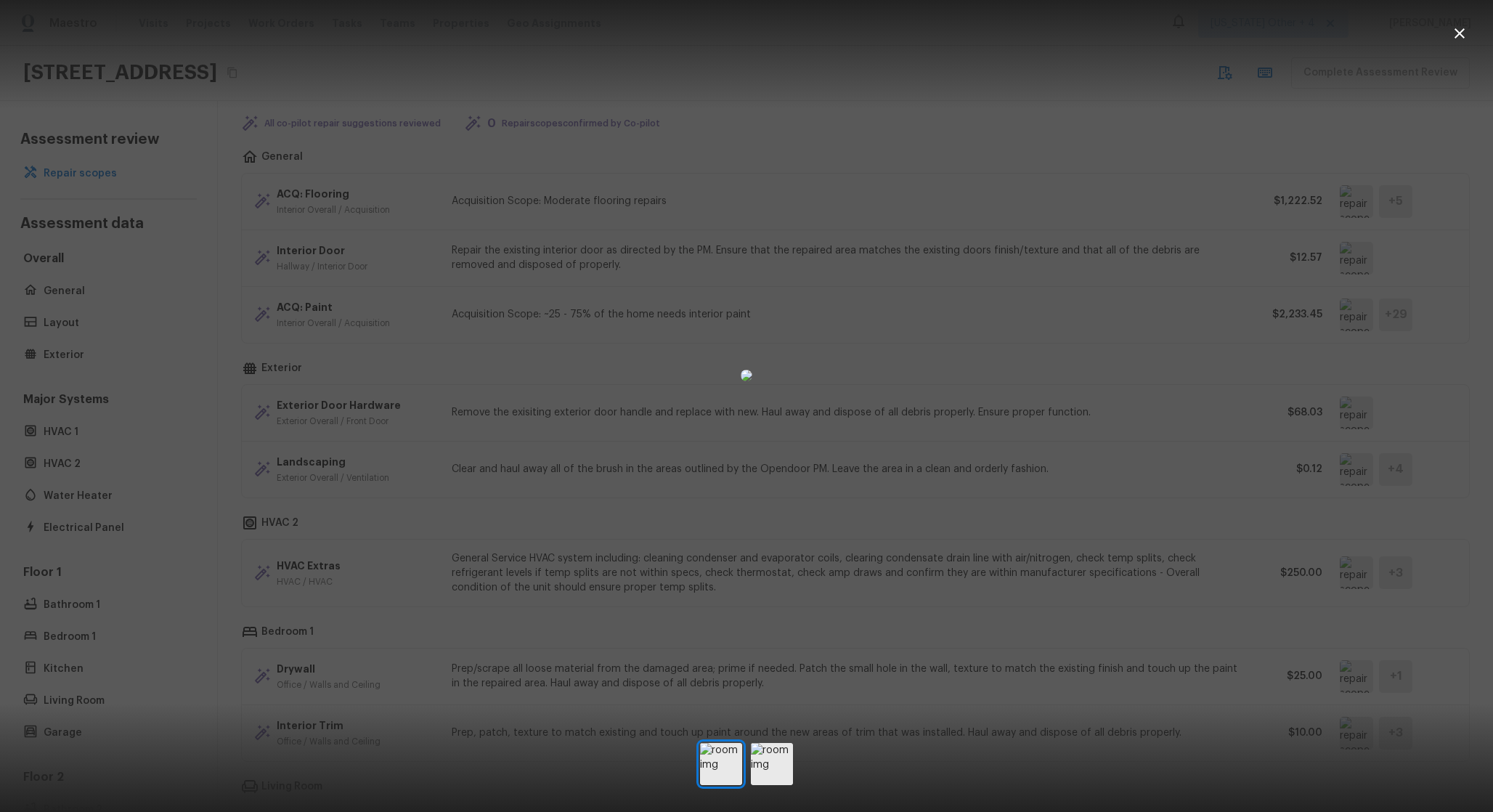
click at [1363, 680] on div at bounding box center [746, 375] width 1493 height 704
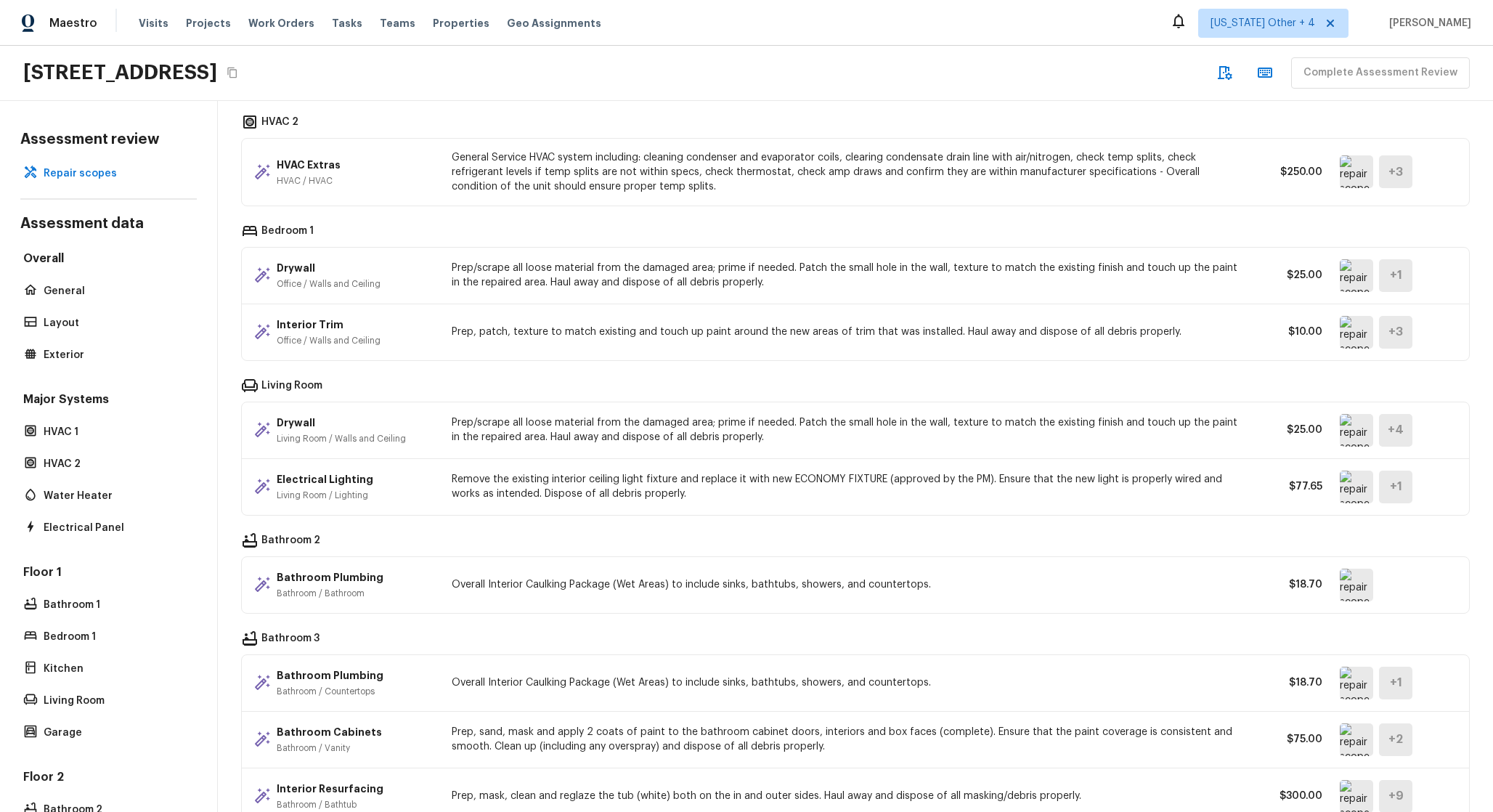
scroll to position [728, 0]
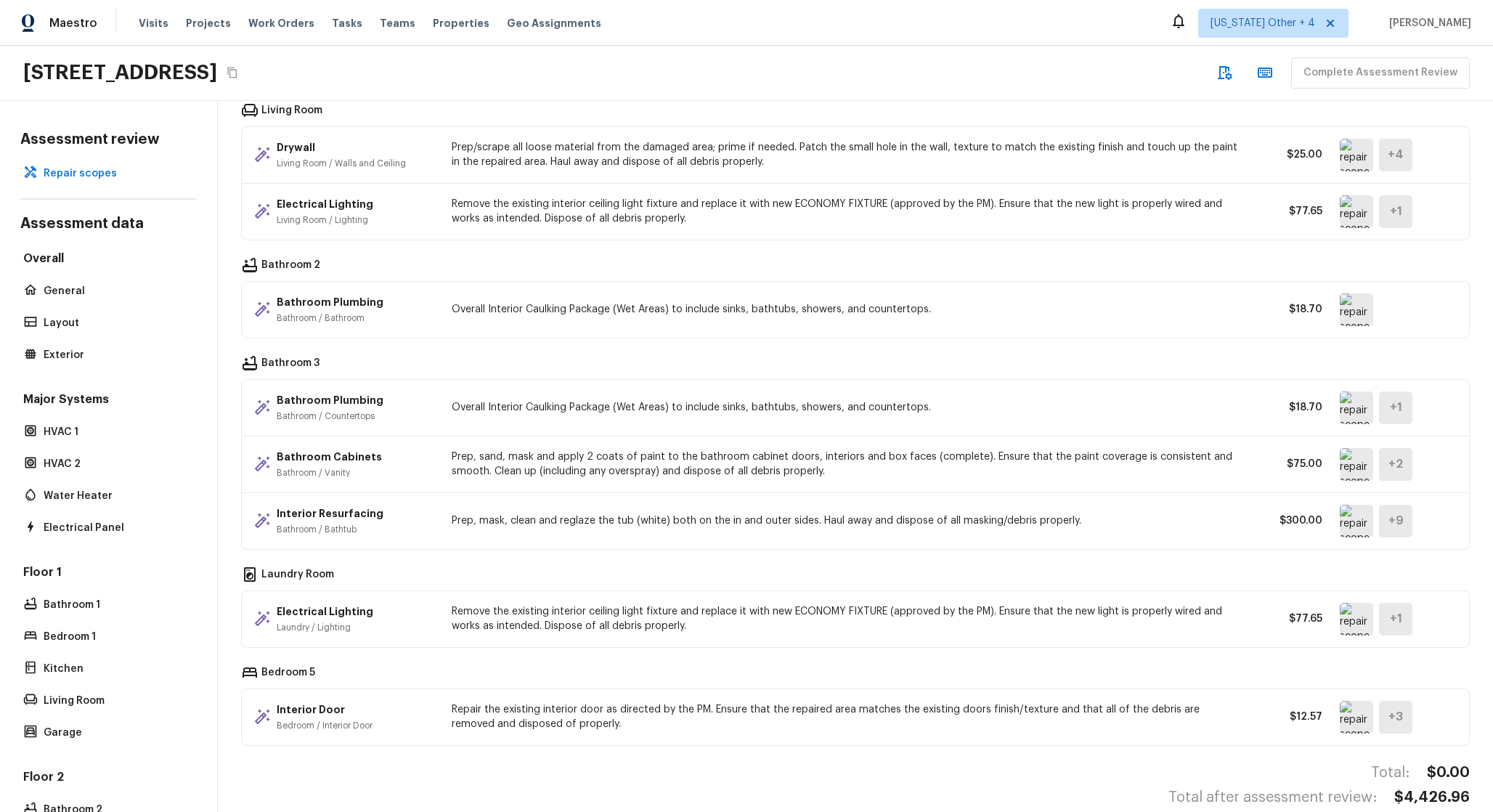
click at [1361, 522] on img at bounding box center [1356, 521] width 33 height 32
click at [1351, 476] on img at bounding box center [1356, 464] width 33 height 32
click at [1351, 475] on img at bounding box center [1356, 464] width 33 height 32
click at [1356, 410] on img at bounding box center [1356, 407] width 33 height 32
click at [1352, 463] on img at bounding box center [1356, 464] width 33 height 32
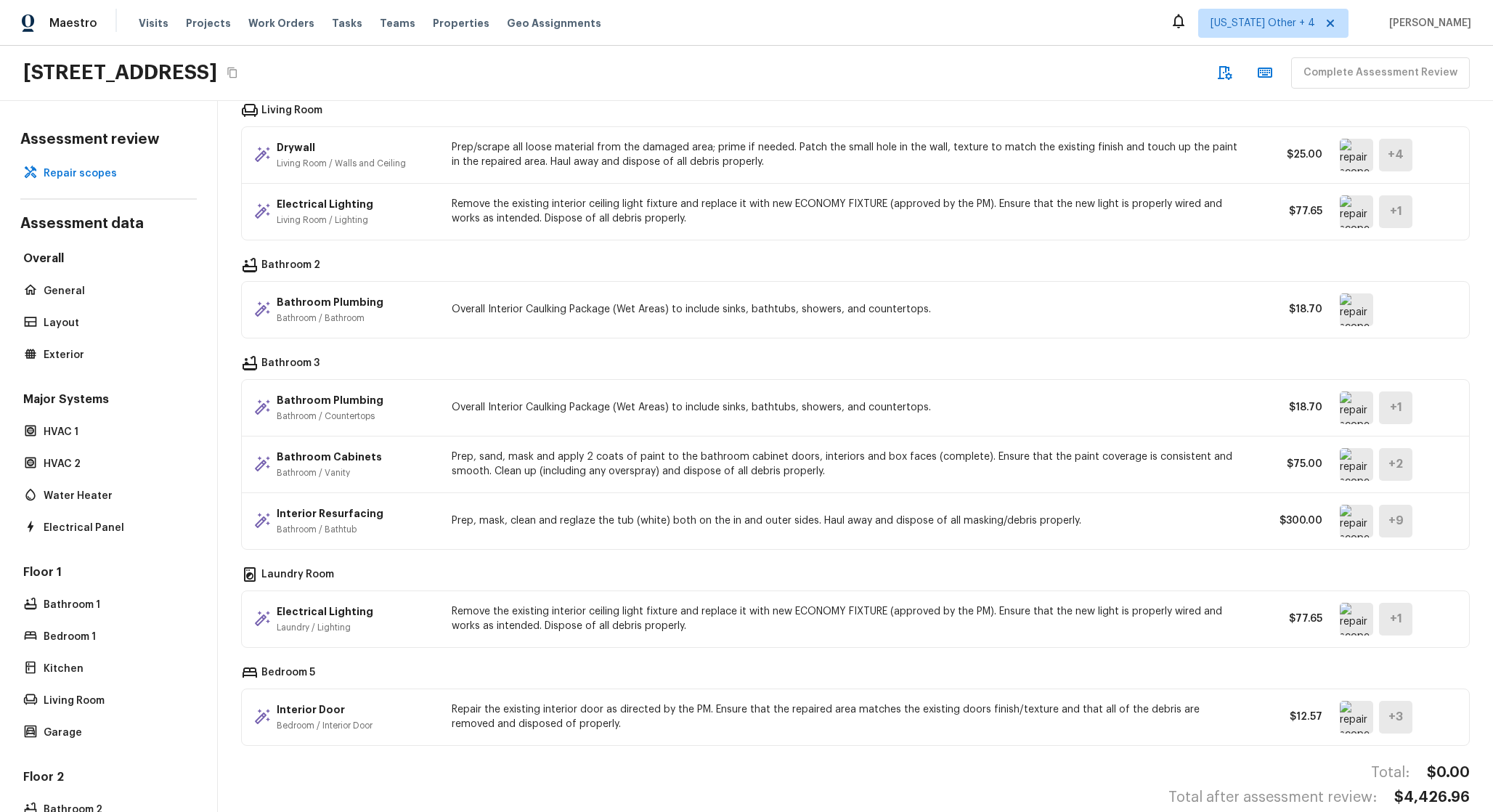
click at [1359, 621] on img at bounding box center [1356, 619] width 33 height 32
click at [1351, 703] on img at bounding box center [1356, 717] width 33 height 32
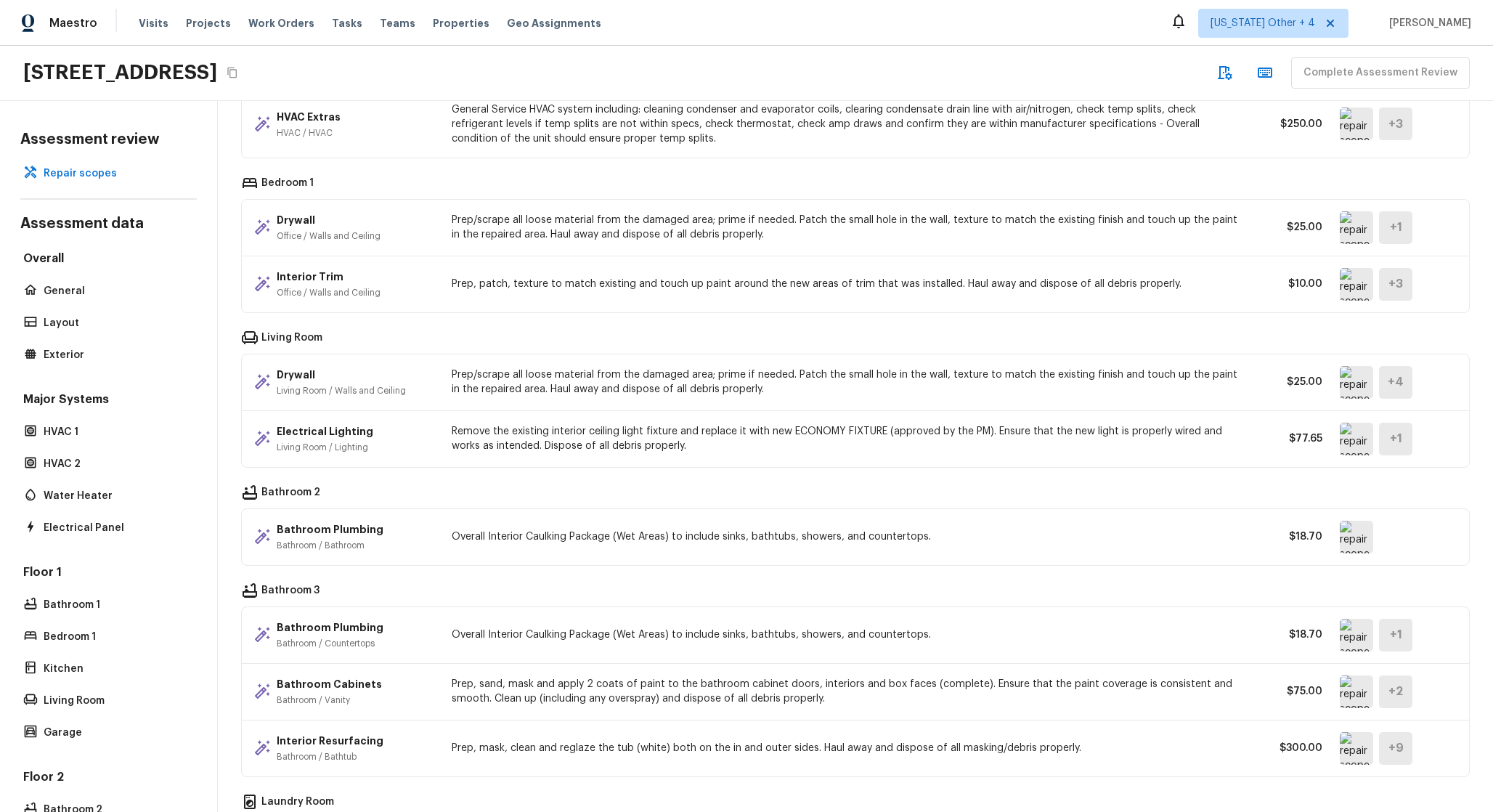
scroll to position [382, 0]
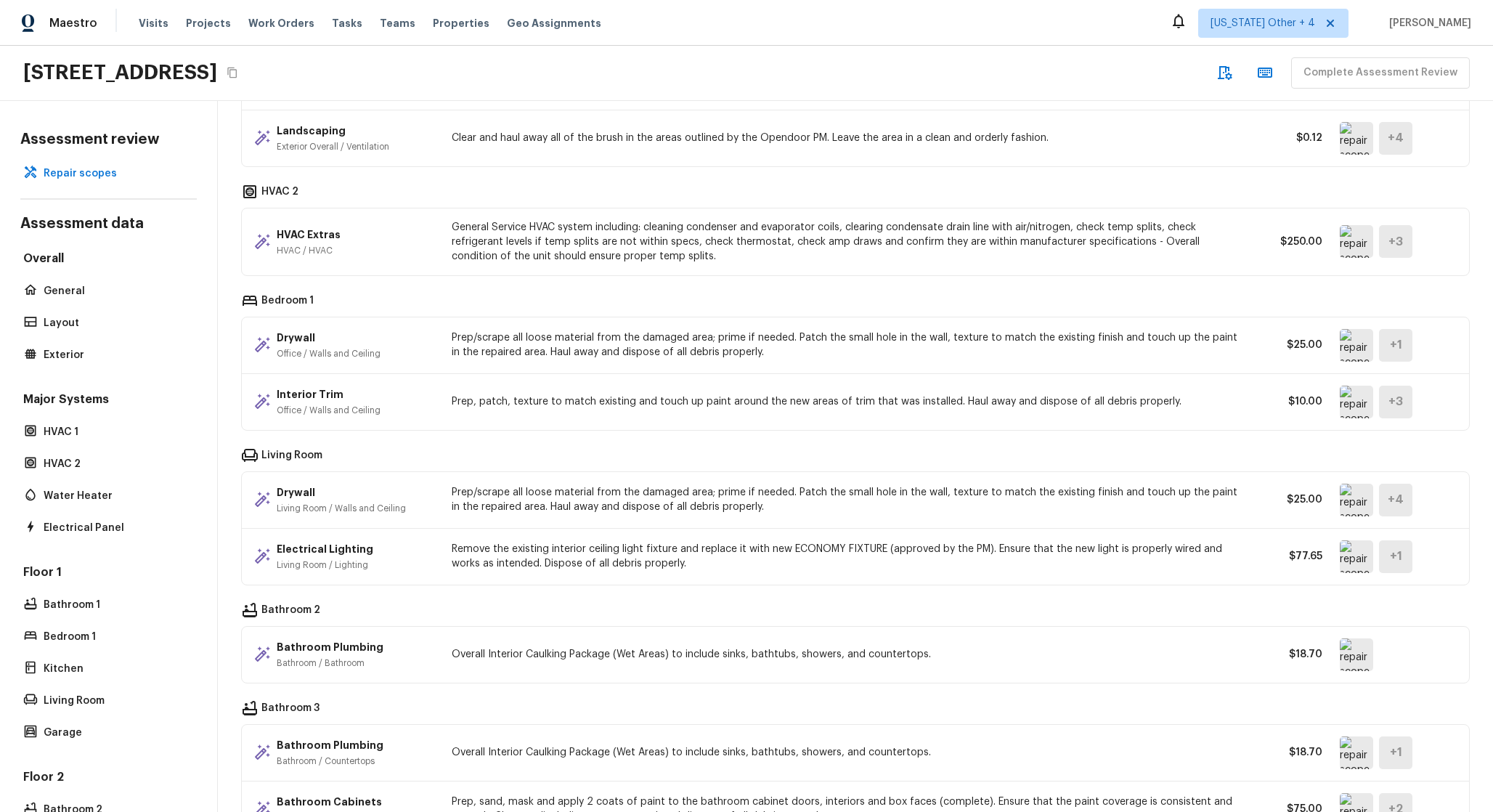
click at [1352, 531] on div "Electrical Lighting Living Room / Lighting Remove the existing interior ceiling…" at bounding box center [855, 556] width 1228 height 56
click at [1352, 508] on img at bounding box center [1356, 500] width 33 height 32
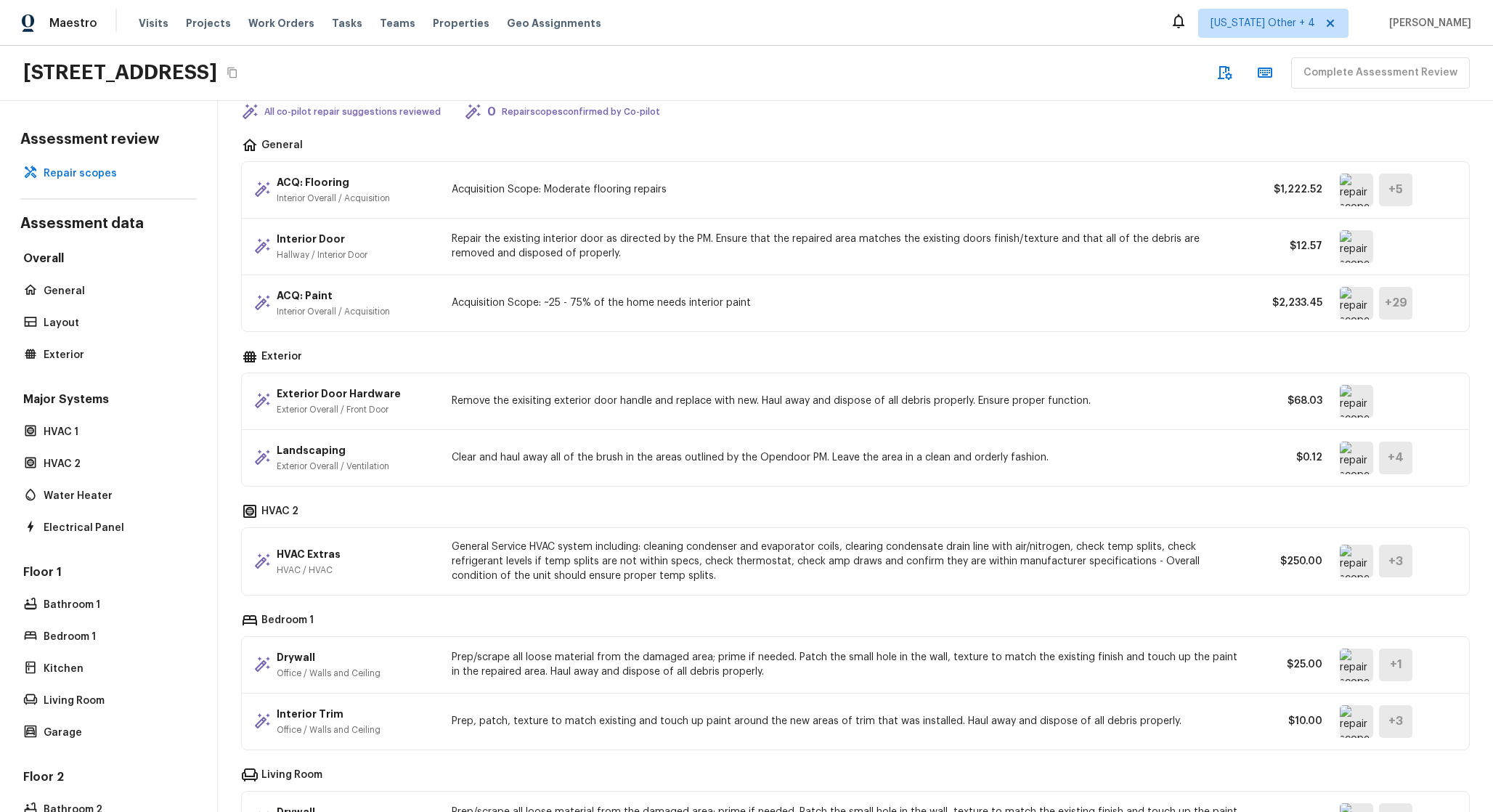
scroll to position [53, 0]
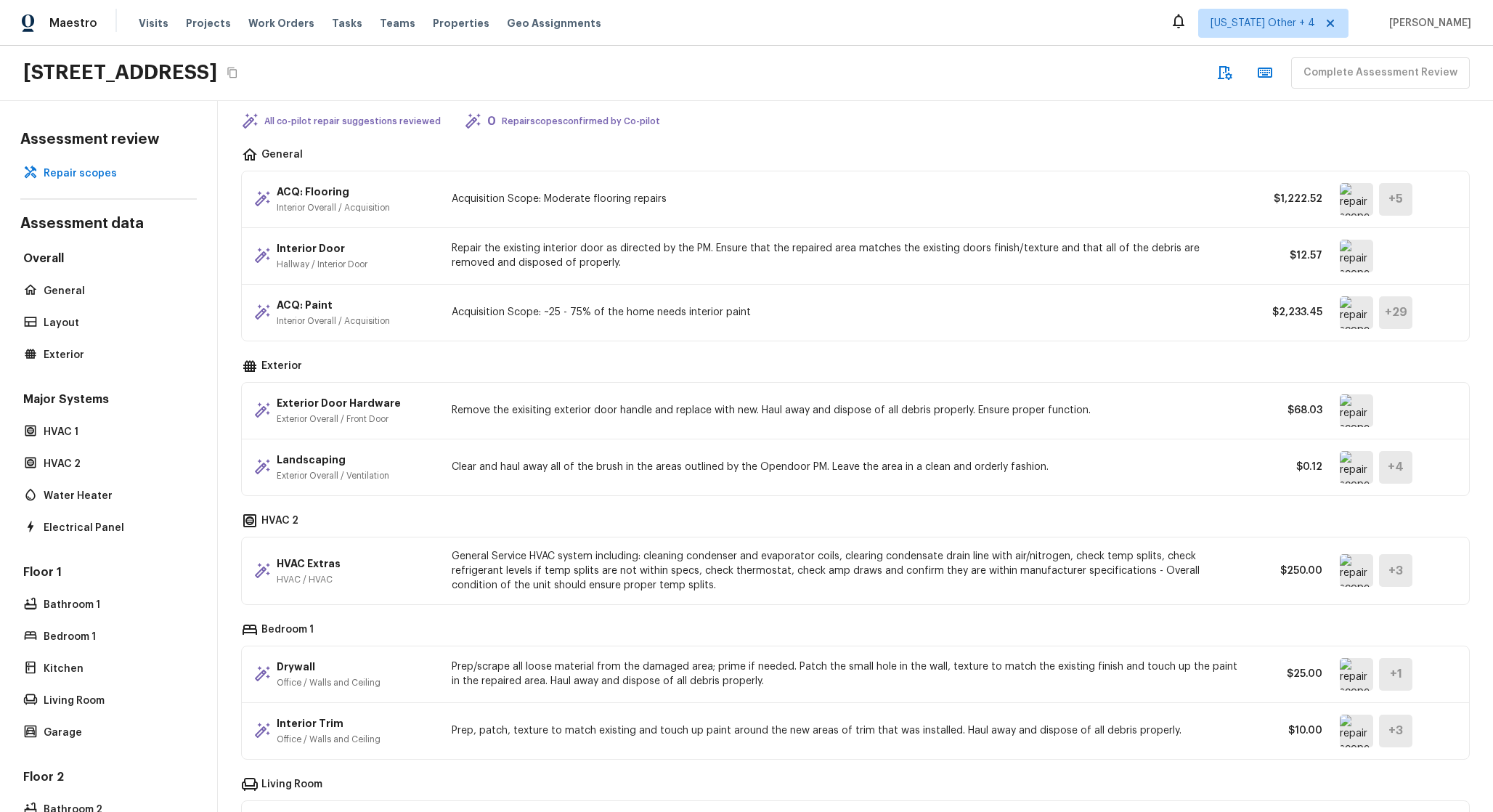
click at [1347, 453] on img at bounding box center [1356, 466] width 33 height 32
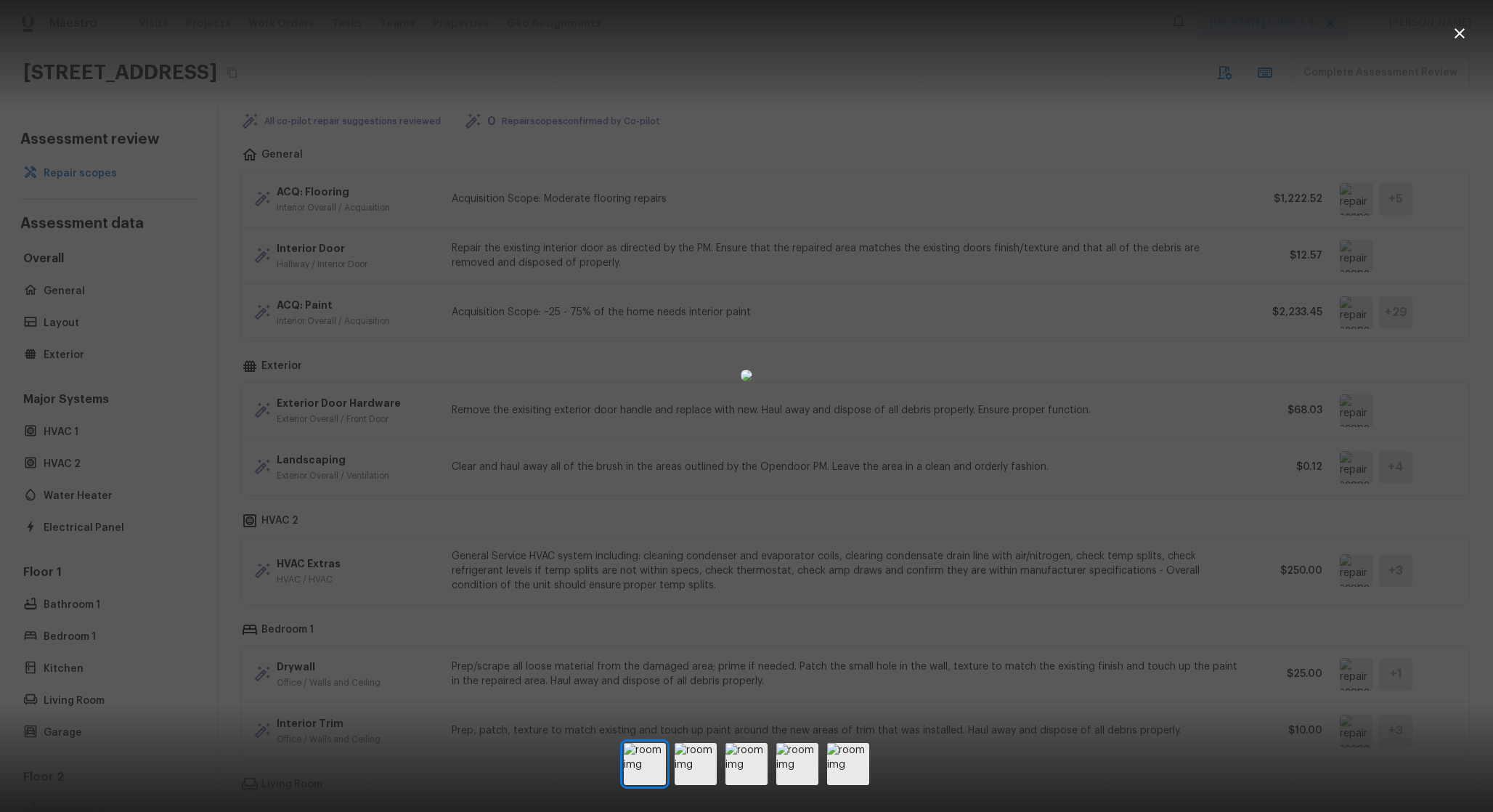
click at [1191, 452] on div at bounding box center [746, 375] width 1493 height 704
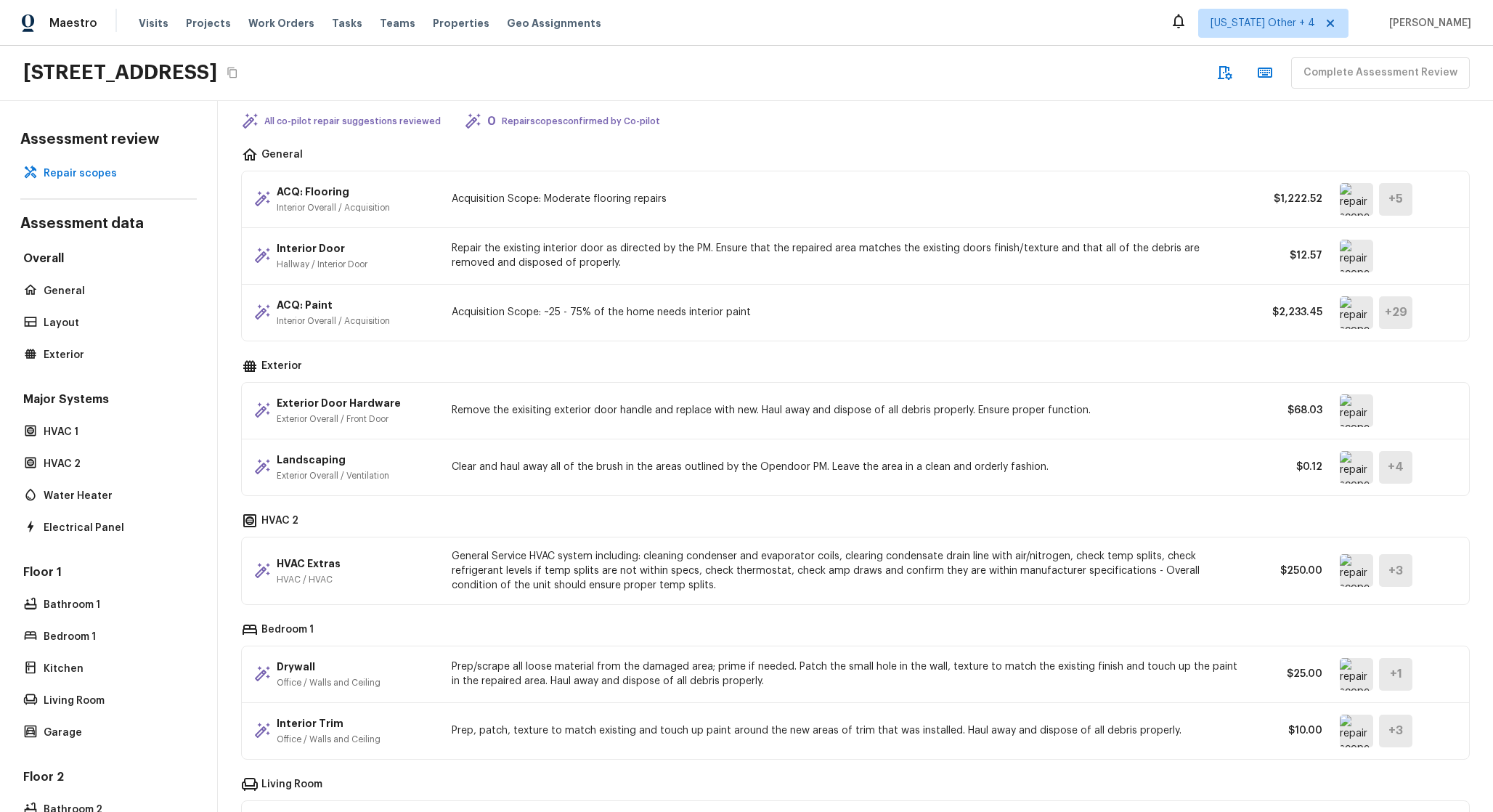
click at [295, 311] on p "ACQ: Paint" at bounding box center [333, 304] width 113 height 15
click at [525, 305] on p "Acquisition Scope: ~25 - 75% of the home needs interior paint" at bounding box center [845, 312] width 788 height 15
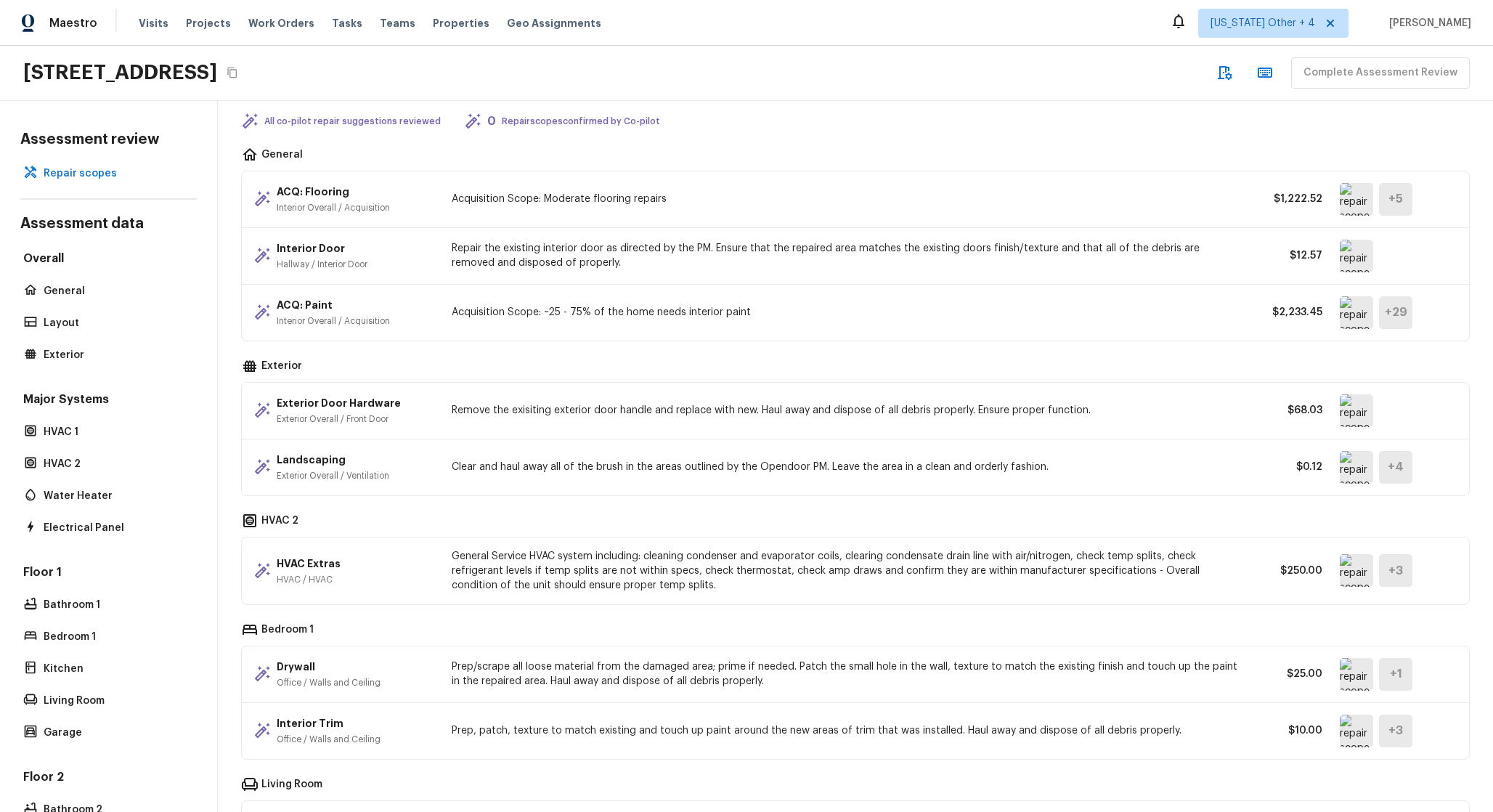
click at [1353, 310] on img at bounding box center [1356, 312] width 33 height 32
click at [1091, 288] on div "ACQ: Paint Interior Overall / Acquisition Acquisition Scope: ~25 - 75% of the h…" at bounding box center [855, 312] width 1228 height 56
click at [1112, 274] on div "Interior Door Hallway / Interior Door Repair the existing interior door as dire…" at bounding box center [855, 256] width 1228 height 57
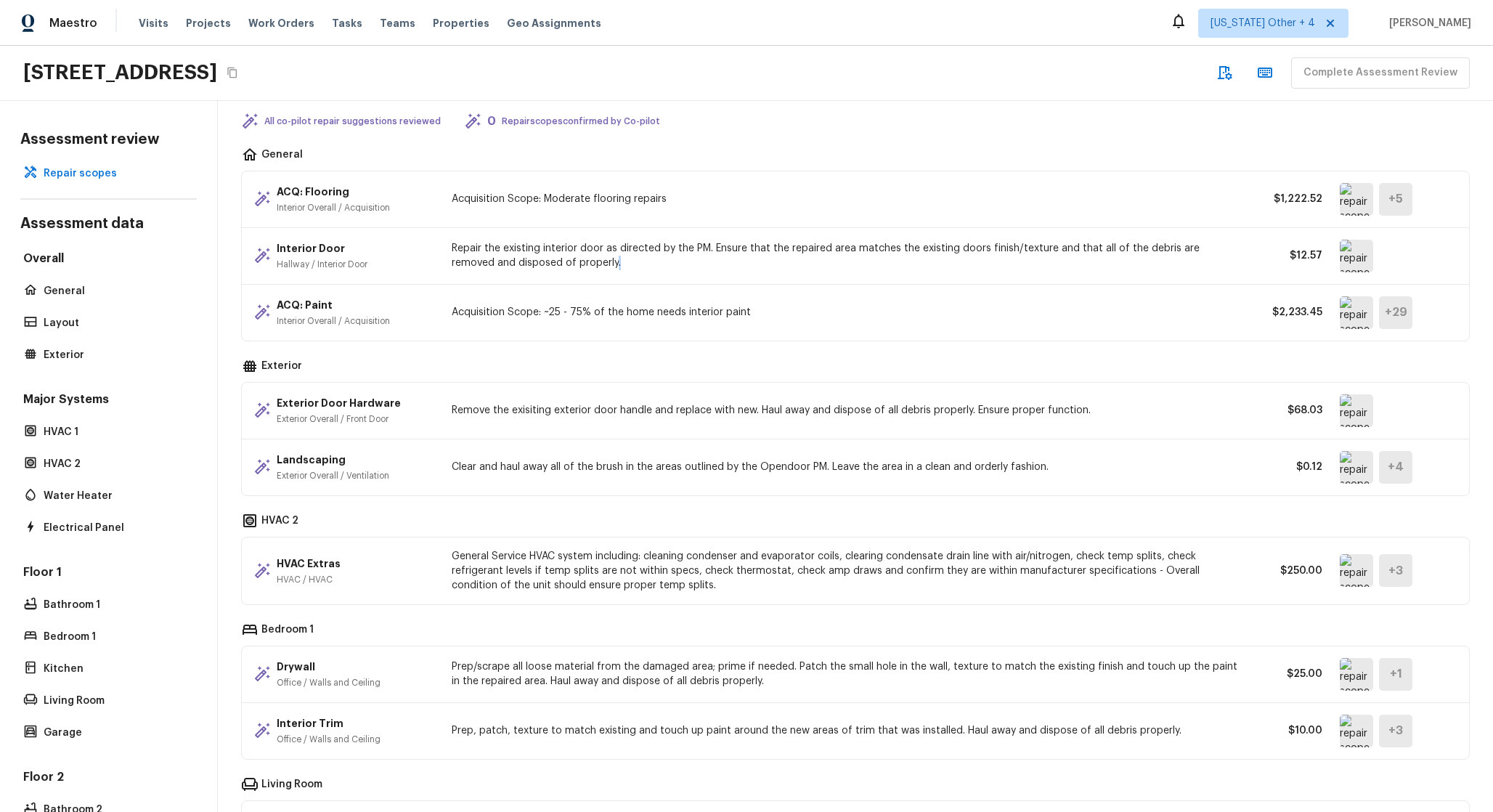
click at [1112, 274] on div "Interior Door Hallway / Interior Door Repair the existing interior door as dire…" at bounding box center [855, 256] width 1228 height 57
click at [266, 258] on icon at bounding box center [263, 256] width 18 height 18
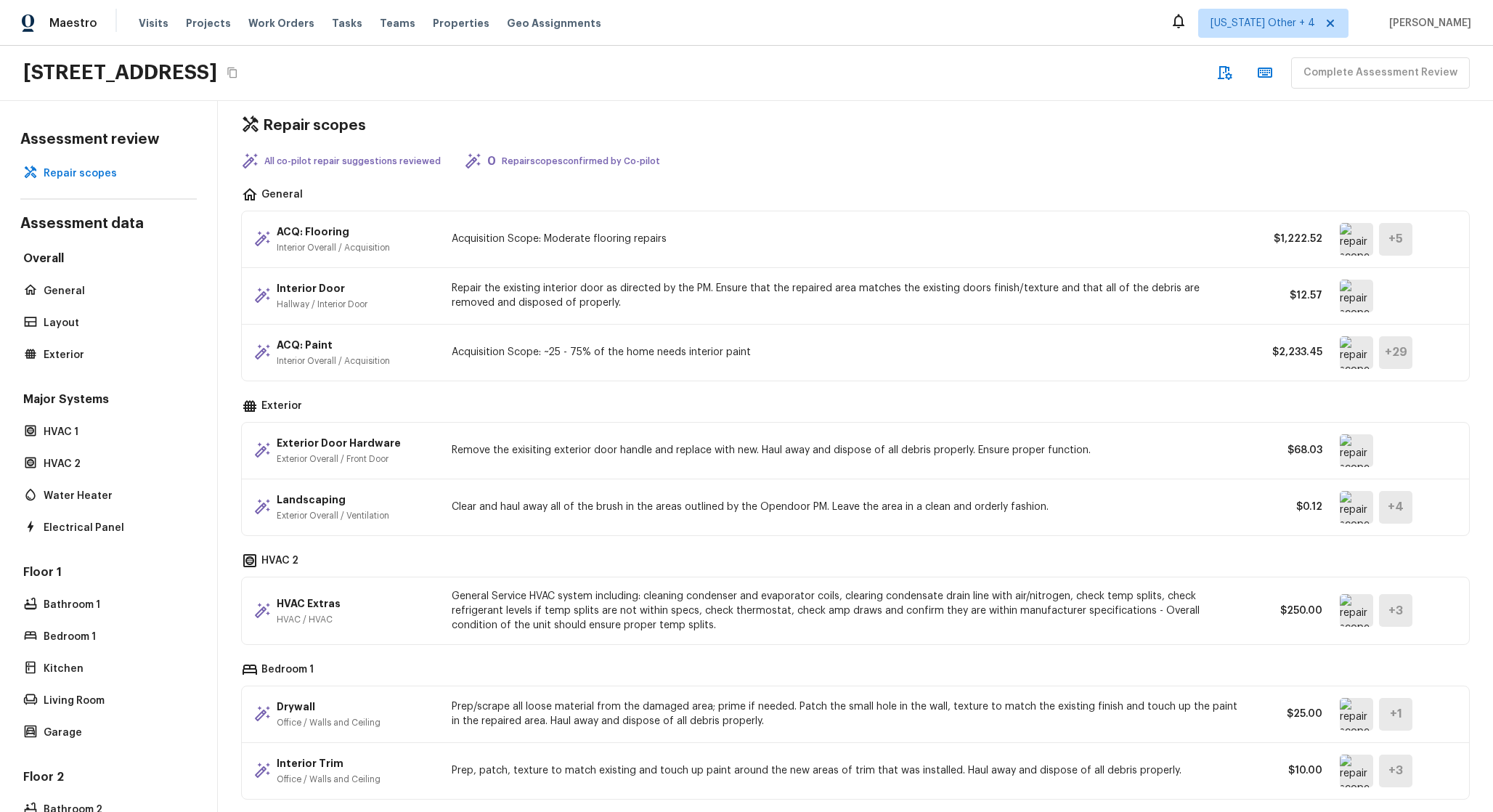
scroll to position [0, 0]
